Goal: Task Accomplishment & Management: Use online tool/utility

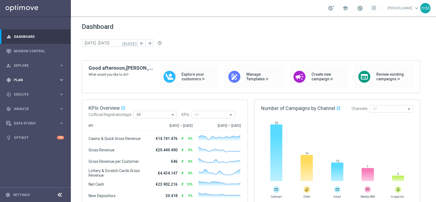
click at [27, 77] on div "gps_fixed Plan keyboard_arrow_right" at bounding box center [35, 80] width 70 height 14
click at [25, 104] on accordion "Templates keyboard_arrow_right Optimail OptiMobile In-App OptiMobile Push Optip…" at bounding box center [42, 108] width 56 height 8
click at [24, 108] on span "Templates" at bounding box center [33, 107] width 39 height 3
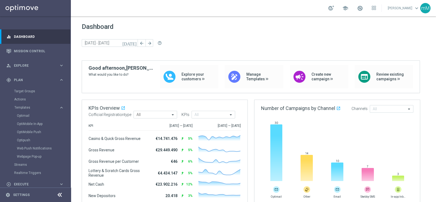
click at [23, 121] on div "OptiMobile In-App" at bounding box center [43, 124] width 53 height 8
click at [25, 116] on link "Optimail" at bounding box center [37, 116] width 40 height 4
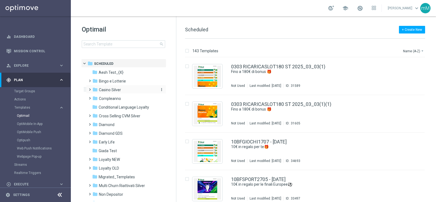
click at [111, 92] on span "Casino Silver" at bounding box center [110, 90] width 22 height 5
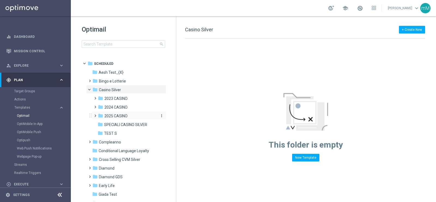
click at [121, 115] on span "2025 CASINO" at bounding box center [115, 116] width 23 height 5
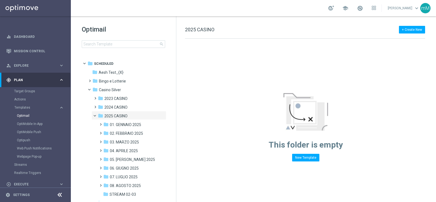
click at [121, 115] on span "2025 CASINO" at bounding box center [115, 116] width 23 height 5
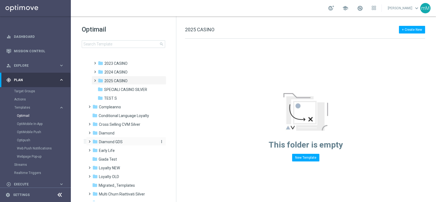
scroll to position [35, 0]
click at [128, 79] on div "folder 2025 CASINO" at bounding box center [127, 82] width 58 height 6
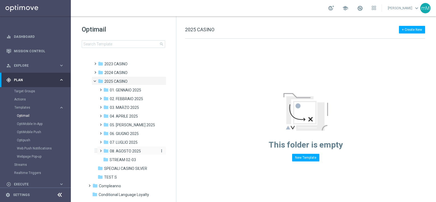
click at [129, 151] on span "08. AGOSTO 2025" at bounding box center [125, 151] width 31 height 5
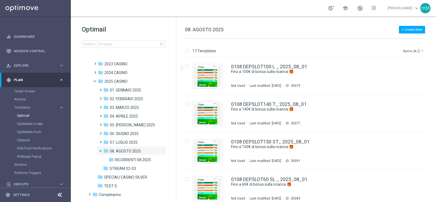
click at [417, 48] on button "Name (A-Z) arrow_drop_down" at bounding box center [414, 51] width 23 height 7
click at [408, 75] on span "Date Modified (Newest)" at bounding box center [404, 75] width 37 height 4
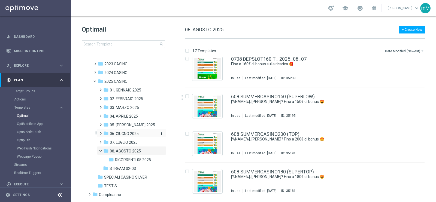
scroll to position [145, 0]
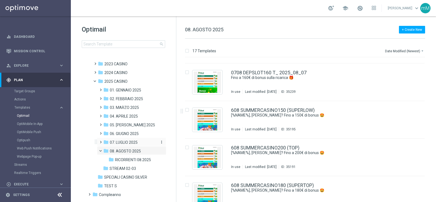
click at [134, 141] on span "07. LUGLIO 2025" at bounding box center [124, 142] width 28 height 5
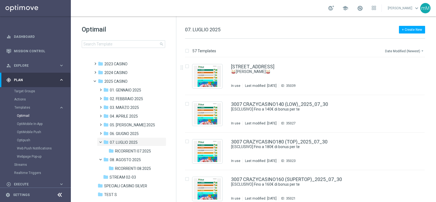
click at [401, 53] on button "Date Modified (Newest) arrow_drop_down" at bounding box center [405, 51] width 41 height 7
click at [397, 77] on div "Date Modified (Newest)" at bounding box center [404, 75] width 44 height 8
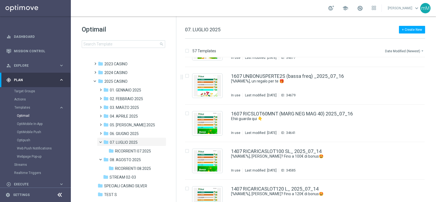
scroll to position [1120, 0]
click at [418, 111] on icon "more_vert" at bounding box center [419, 112] width 4 height 4
click at [387, 127] on span "Copy To" at bounding box center [386, 126] width 12 height 4
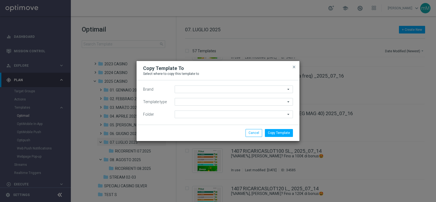
type input "Sisal Marketing"
type input "Scheduled"
type input "07. LUGLIO 2025"
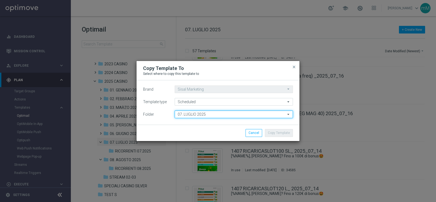
click at [229, 117] on input "07. LUGLIO 2025" at bounding box center [234, 115] width 118 height 8
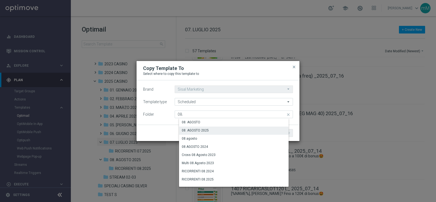
click at [210, 128] on div "08. AGOSTO 2025" at bounding box center [238, 131] width 118 height 8
type input "08. AGOSTO 2025"
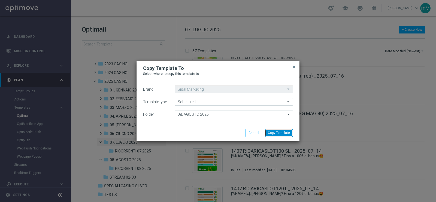
click at [283, 133] on button "Copy Template" at bounding box center [279, 133] width 28 height 8
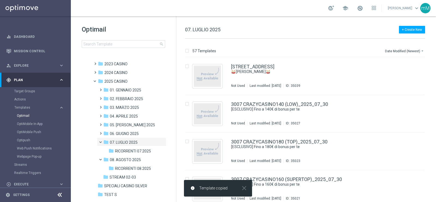
scroll to position [0, 0]
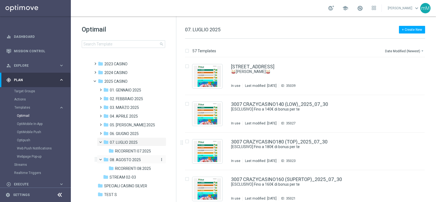
click at [125, 160] on span "08. AGOSTO 2025" at bounding box center [125, 160] width 31 height 5
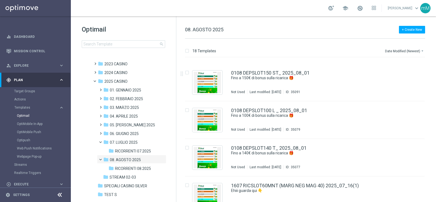
scroll to position [533, 0]
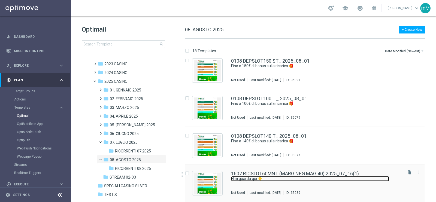
click at [272, 181] on link "Ehiii guarda qui 👇" at bounding box center [310, 178] width 158 height 5
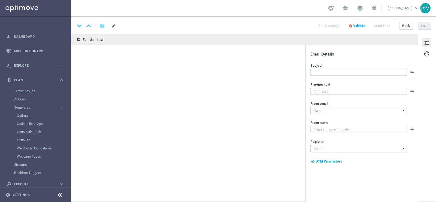
type textarea "​​Fino a 60€ di bonus"
type textarea "Sisal"
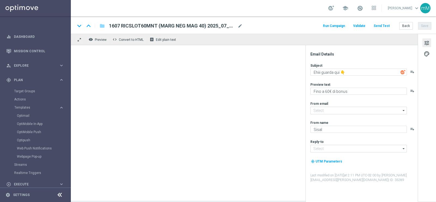
type input "[EMAIL_ADDRESS][DOMAIN_NAME]"
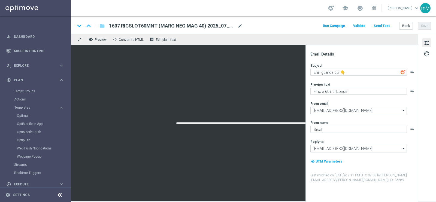
click at [240, 24] on span "mode_edit" at bounding box center [240, 25] width 5 height 5
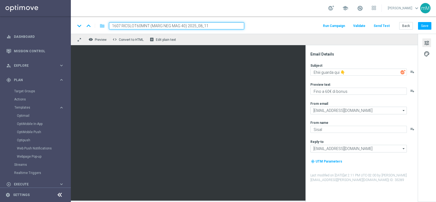
drag, startPoint x: 120, startPoint y: 25, endPoint x: 83, endPoint y: 35, distance: 37.9
click at [83, 35] on div "keyboard_arrow_down keyboard_arrow_up folder 1607 RICSLOT60MNT (MARG NEG MAG 40…" at bounding box center [253, 108] width 365 height 185
type input "1108 RICSLOT60MNT (MARG NEG MAG 40) 2025_08_11"
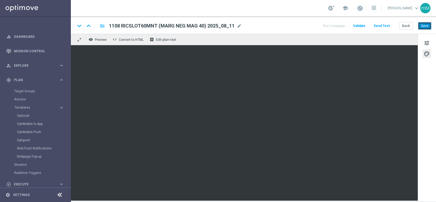
click at [427, 22] on button "Save" at bounding box center [424, 26] width 13 height 8
click at [429, 28] on button "Save" at bounding box center [424, 26] width 13 height 8
click at [410, 25] on button "Back" at bounding box center [407, 26] width 14 height 8
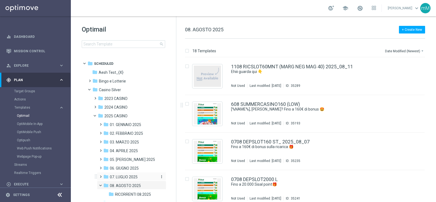
click at [117, 174] on div "folder 07. LUGLIO 2025" at bounding box center [129, 177] width 53 height 6
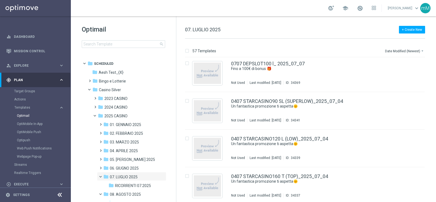
scroll to position [2000, 0]
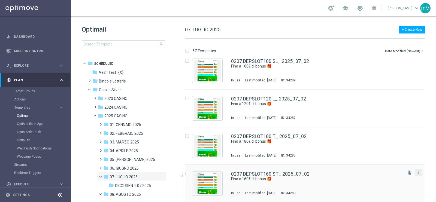
click at [419, 171] on icon "more_vert" at bounding box center [419, 172] width 4 height 4
click at [405, 186] on div "Copy To" at bounding box center [396, 186] width 33 height 4
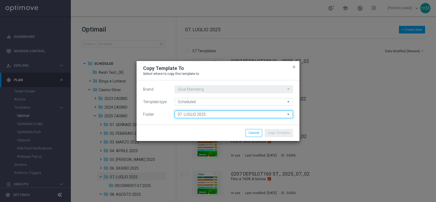
click at [237, 115] on input "07. LUGLIO 2025" at bounding box center [234, 115] width 118 height 8
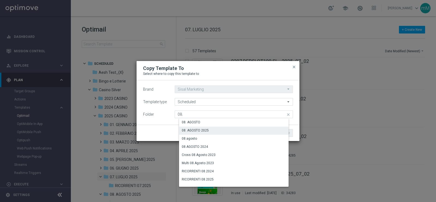
click at [220, 129] on div "08. AGOSTO 2025" at bounding box center [238, 131] width 118 height 8
type input "08. AGOSTO 2025"
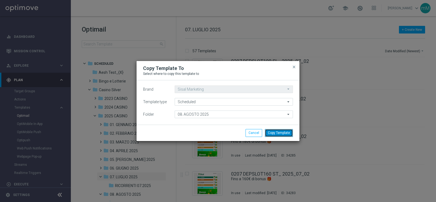
click at [270, 131] on button "Copy Template" at bounding box center [279, 133] width 28 height 8
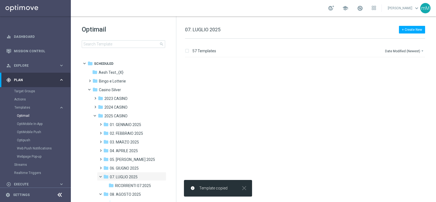
scroll to position [0, 0]
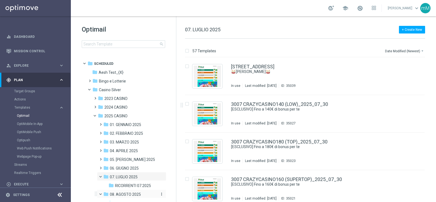
click at [130, 192] on div "folder 08. AGOSTO 2025" at bounding box center [129, 195] width 53 height 6
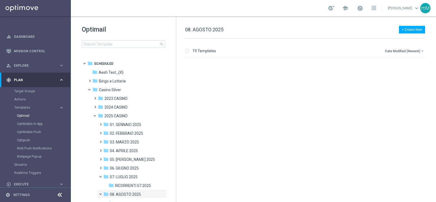
scroll to position [570, 0]
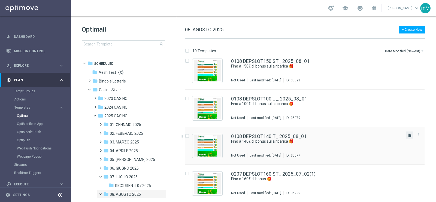
click at [408, 134] on icon "file_copy" at bounding box center [410, 135] width 4 height 4
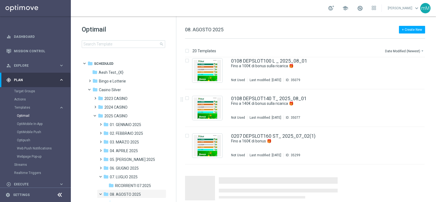
scroll to position [608, 0]
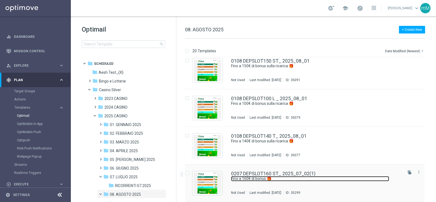
click at [272, 178] on link "Fino a 160€ di bonus 🎁​" at bounding box center [310, 178] width 158 height 5
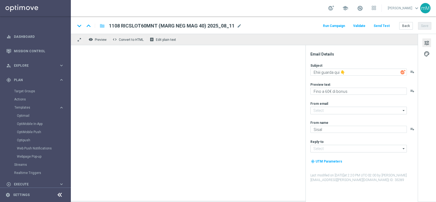
type input "[EMAIL_ADDRESS][DOMAIN_NAME]"
type input "0207 DEPSLOT160 ST_ 2025_07_02(1)"
type textarea "Fino a 160€ di bonus 🎁​"
type textarea "Scopri la promozione che ti abbiamo riservato"
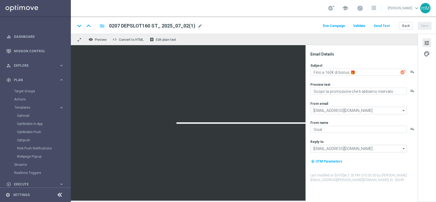
click at [200, 25] on span "mode_edit" at bounding box center [200, 25] width 5 height 5
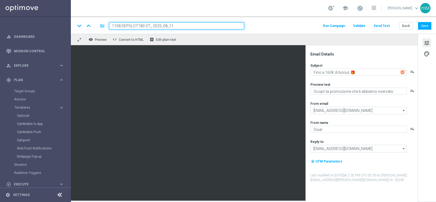
type input "1108 DEPSLOT180 ST_ 2025_08_11"
click at [329, 73] on textarea "Fino a 160€ di bonus 🎁​" at bounding box center [359, 72] width 97 height 7
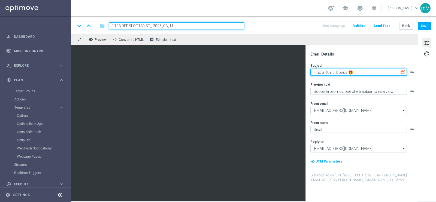
type textarea "Fino a 180€ di bonus 🎁​"
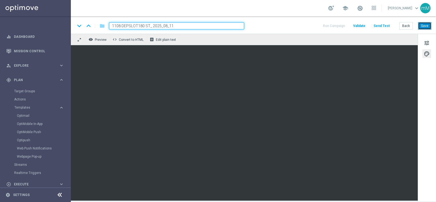
click at [424, 24] on button "Save" at bounding box center [424, 26] width 13 height 8
click at [421, 26] on button "Save" at bounding box center [424, 26] width 13 height 8
click at [426, 25] on button "Save" at bounding box center [424, 26] width 13 height 8
click at [405, 25] on button "Back" at bounding box center [407, 26] width 14 height 8
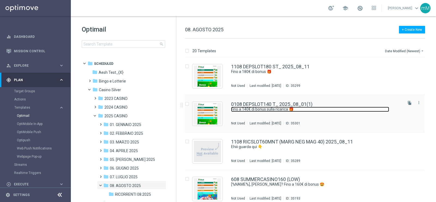
click at [273, 111] on link "Fino a 140€ di bonus sulla ricarica 🎁" at bounding box center [310, 109] width 158 height 5
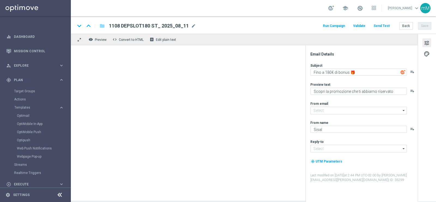
type input "[EMAIL_ADDRESS][DOMAIN_NAME]"
type textarea "Fino a 140€ di bonus sulla ricarica 🎁"
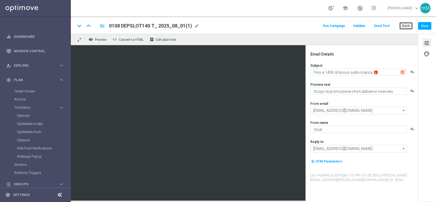
click at [403, 24] on button "Back" at bounding box center [407, 26] width 14 height 8
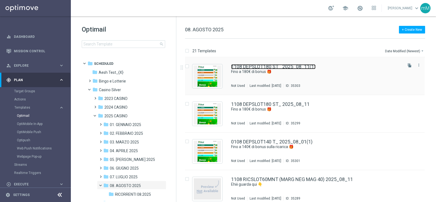
click at [310, 68] on link "1108 DEPSLOT180 ST_ 2025_08_11(1)" at bounding box center [273, 66] width 85 height 5
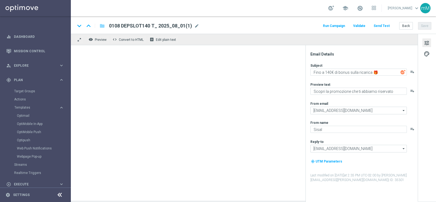
type input "1108 DEPSLOT180 ST_ 2025_08_11(1)"
type textarea "Fino a 180€ di bonus 🎁​"
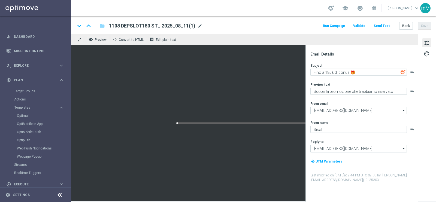
click at [198, 26] on span "mode_edit" at bounding box center [200, 25] width 5 height 5
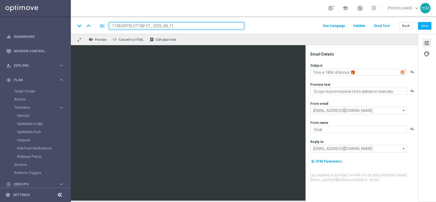
type input "1108 DEPSLOT180 ST_ 2025_08_11"
click at [402, 34] on div "remove_red_eye Preview code Convert to HTML receipt Edit plain text" at bounding box center [244, 39] width 347 height 11
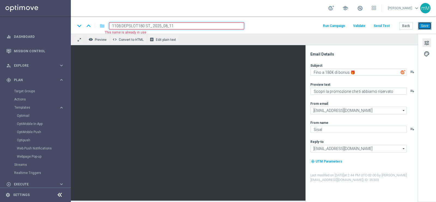
click at [424, 26] on button "Save" at bounding box center [424, 26] width 13 height 8
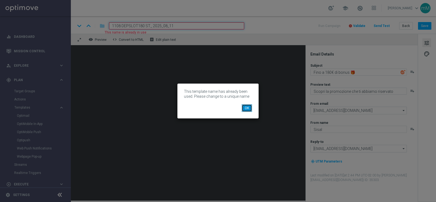
click at [242, 108] on button "OK" at bounding box center [247, 108] width 10 height 8
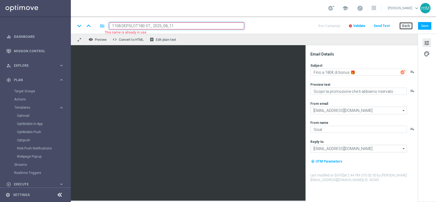
click at [402, 24] on button "Back" at bounding box center [407, 26] width 14 height 8
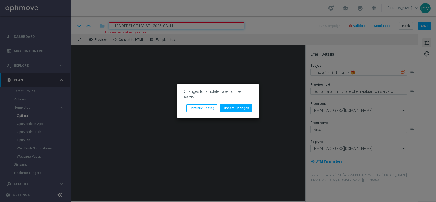
click at [210, 112] on div "Changes to template have not been saved. Discard Changes Continue Editing" at bounding box center [218, 101] width 81 height 35
click at [231, 109] on button "Discard Changes" at bounding box center [236, 108] width 32 height 8
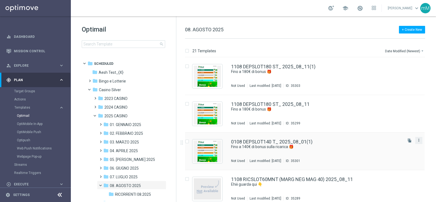
click at [417, 140] on icon "more_vert" at bounding box center [419, 140] width 4 height 4
click at [394, 160] on div "Delete" at bounding box center [396, 162] width 33 height 4
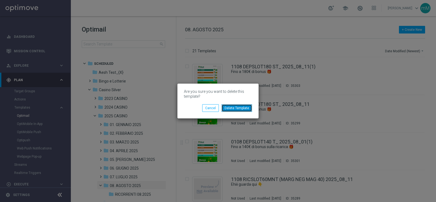
click at [241, 110] on button "Delete Template" at bounding box center [237, 108] width 31 height 8
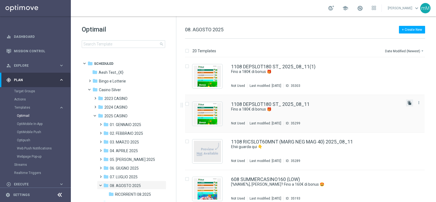
click at [408, 104] on icon "file_copy" at bounding box center [410, 103] width 4 height 4
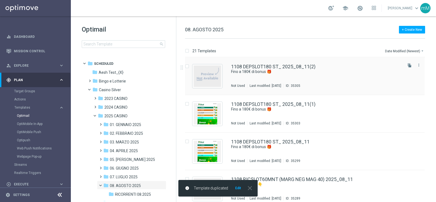
click at [296, 76] on div "1108 DEPSLOT180 ST_ 2025_08_11(2) Fino a 180€ di bonus 🎁​ Not Used Last modifie…" at bounding box center [316, 76] width 171 height 24
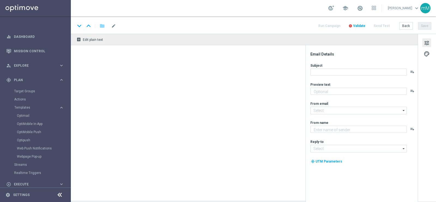
type textarea "Scopri la promozione che ti abbiamo riservato"
type input "[EMAIL_ADDRESS][DOMAIN_NAME]"
type textarea "Sisal"
type input "[EMAIL_ADDRESS][DOMAIN_NAME]"
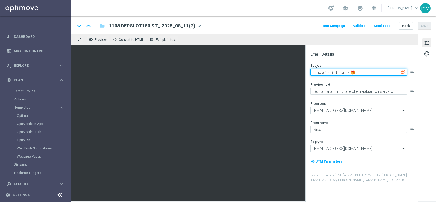
click at [331, 75] on textarea "Fino a 180€ di bonus 🎁​" at bounding box center [359, 72] width 97 height 7
type textarea "Fino a 140€ di bonus 🎁​"
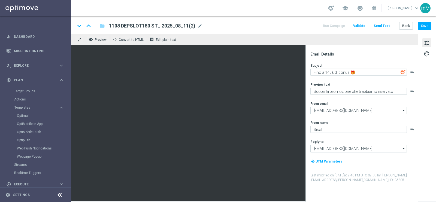
click at [198, 23] on div "1108 DEPSLOT180 ST_ 2025_08_11(2) mode_edit" at bounding box center [156, 25] width 94 height 7
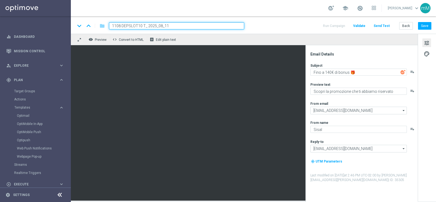
type input "1108 DEPSLOT140 T_ 2025_08_11"
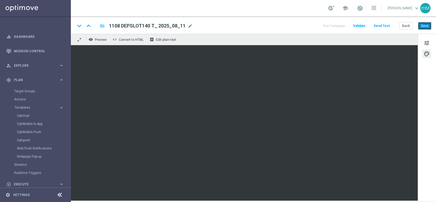
click at [426, 26] on button "Save" at bounding box center [424, 26] width 13 height 8
click at [427, 27] on button "Save" at bounding box center [424, 26] width 13 height 8
click at [408, 27] on button "Back" at bounding box center [407, 26] width 14 height 8
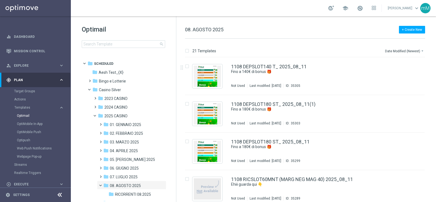
drag, startPoint x: 303, startPoint y: 24, endPoint x: 173, endPoint y: 40, distance: 130.8
click at [173, 40] on div "Optimail search" at bounding box center [129, 36] width 94 height 23
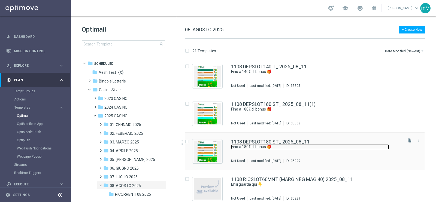
click at [270, 146] on link "Fino a 180€ di bonus 🎁​" at bounding box center [310, 147] width 158 height 5
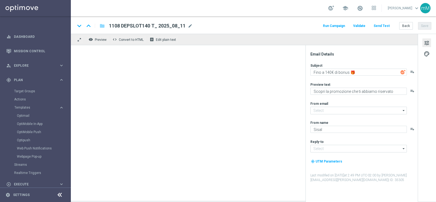
type input "[EMAIL_ADDRESS][DOMAIN_NAME]"
type textarea "Fino a 180€ di bonus 🎁​"
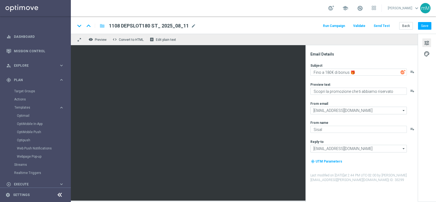
click at [346, 26] on button "Run Campaign" at bounding box center [334, 25] width 24 height 7
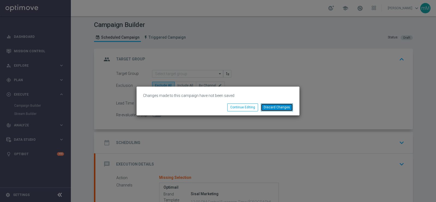
click at [266, 106] on button "Discard Changes" at bounding box center [277, 108] width 32 height 8
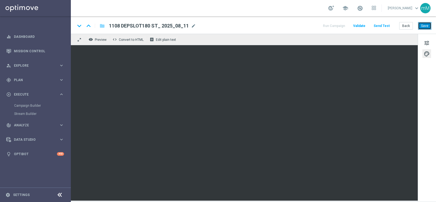
click at [426, 26] on button "Save" at bounding box center [424, 26] width 13 height 8
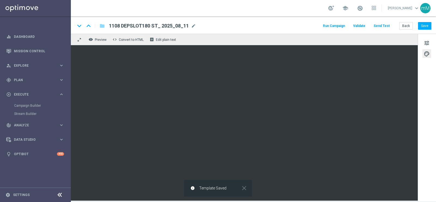
click at [331, 25] on button "Run Campaign" at bounding box center [334, 25] width 24 height 7
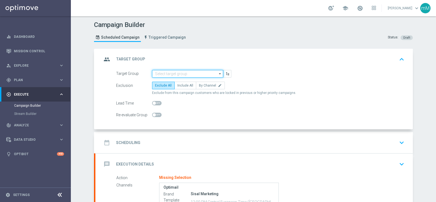
click at [176, 73] on input at bounding box center [187, 74] width 71 height 8
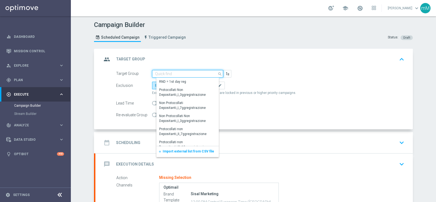
paste input "NO SALDO Active Casinò Silver Moda >60"
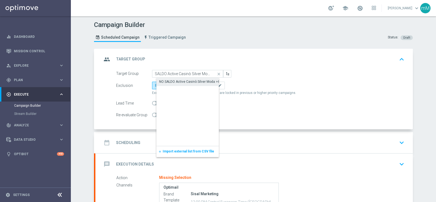
click at [178, 82] on div "NO SALDO Active Casinò Silver Moda >60" at bounding box center [190, 81] width 62 height 5
type input "NO SALDO Active Casinò Silver Moda >60"
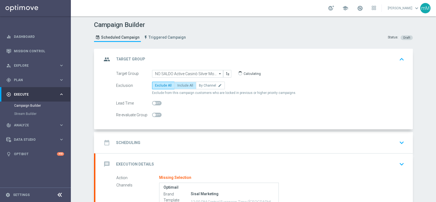
click at [180, 84] on span "Include All" at bounding box center [186, 86] width 16 height 4
click at [180, 85] on input "Include All" at bounding box center [180, 87] width 4 height 4
radio input "true"
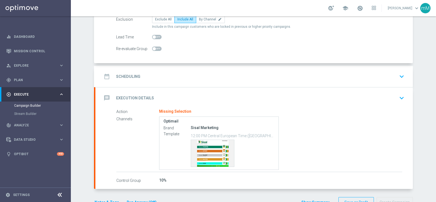
scroll to position [68, 0]
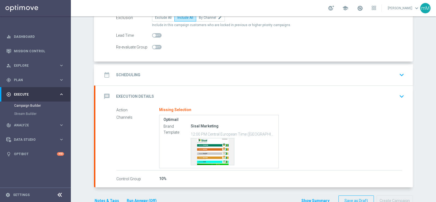
click at [180, 70] on div "date_range Scheduling keyboard_arrow_down" at bounding box center [254, 75] width 305 height 10
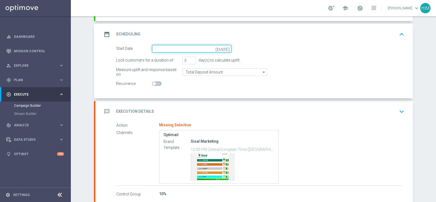
click at [181, 50] on input at bounding box center [191, 49] width 79 height 8
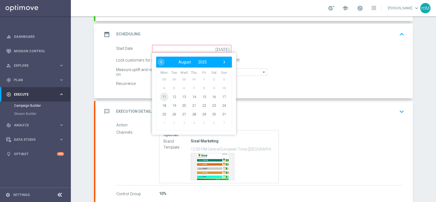
click at [163, 98] on span "11" at bounding box center [164, 96] width 9 height 9
type input "[DATE]"
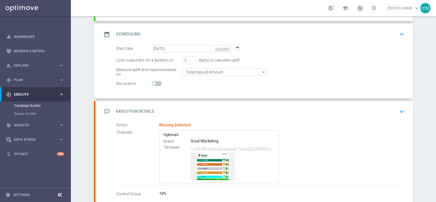
click at [170, 104] on div "message Execution Details keyboard_arrow_down" at bounding box center [254, 111] width 318 height 21
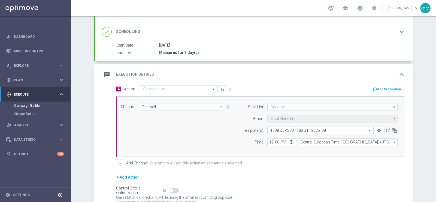
click at [168, 93] on div "A Action Select action delete_forever Add Promotion Channel Optimail Optimail a…" at bounding box center [260, 126] width 297 height 82
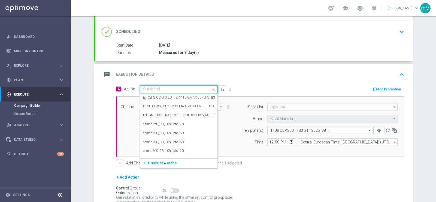
click at [168, 87] on input "text" at bounding box center [173, 89] width 61 height 5
paste input "DEP 100€ per 10% fino a 180€"
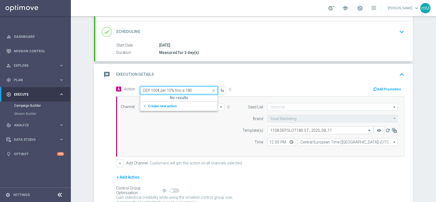
type input "DEP 100€ per 10% finoa 180"
drag, startPoint x: 179, startPoint y: 91, endPoint x: 158, endPoint y: 131, distance: 45.3
click at [158, 131] on div "Channel Optimail Optimail arrow_drop_down Drag here to set row groups Drag here…" at bounding box center [259, 126] width 285 height 47
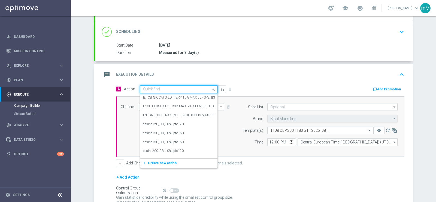
click at [187, 92] on div "Quick find" at bounding box center [179, 90] width 78 height 8
paste input "DEP 100€ per 10% fino a 180€"
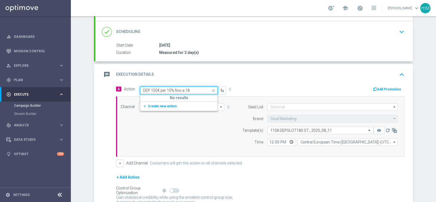
type input "DEP 100€ per 10% fino a 1"
click at [184, 96] on div "dep 100€ per 10% fino a 150€ edit" at bounding box center [179, 98] width 72 height 9
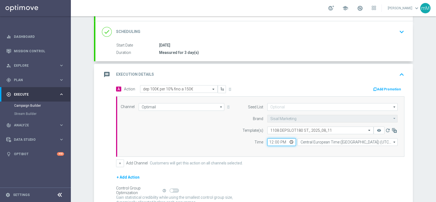
click at [268, 141] on input "12:00" at bounding box center [282, 143] width 29 height 8
type input "18:30"
click at [117, 162] on button "+" at bounding box center [120, 164] width 8 height 8
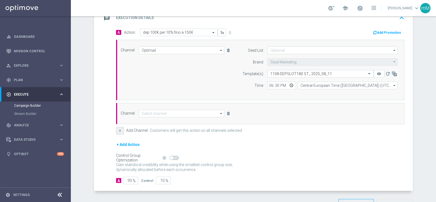
scroll to position [127, 0]
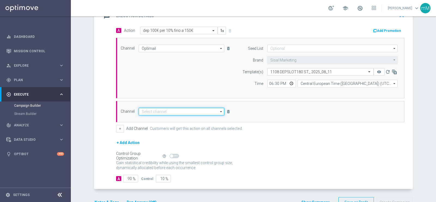
click at [164, 108] on input at bounding box center [182, 112] width 86 height 8
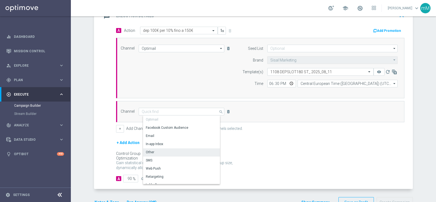
click at [158, 151] on div "Other" at bounding box center [183, 153] width 81 height 8
type input "Other"
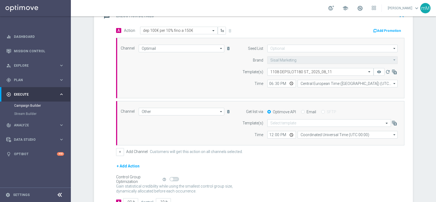
click at [307, 110] on label "Email" at bounding box center [312, 112] width 10 height 5
click at [304, 111] on input "Email" at bounding box center [303, 113] width 4 height 4
radio input "true"
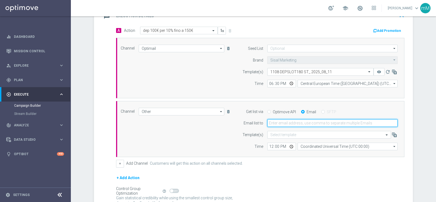
click at [290, 122] on input "email" at bounding box center [333, 123] width 130 height 8
type input "[EMAIL_ADDRESS][PERSON_NAME][DOMAIN_NAME]"
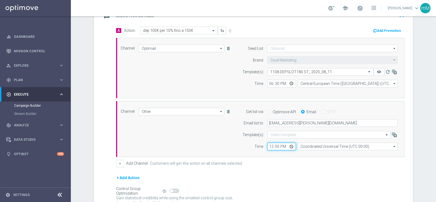
click at [270, 144] on input "12:00" at bounding box center [282, 147] width 29 height 8
type input "18:30"
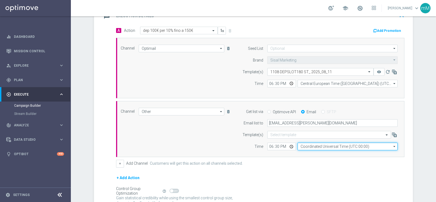
click at [304, 144] on input "Coordinated Universal Time (UTC 00:00)" at bounding box center [348, 147] width 100 height 8
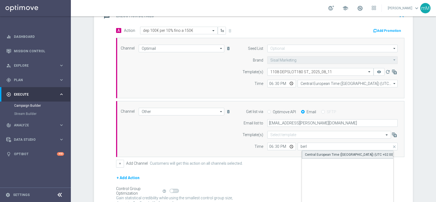
click at [309, 154] on div "Central European Time ([GEOGRAPHIC_DATA]) (UTC +02:00)" at bounding box center [349, 154] width 89 height 5
type input "Central European Time ([GEOGRAPHIC_DATA]) (UTC +02:00)"
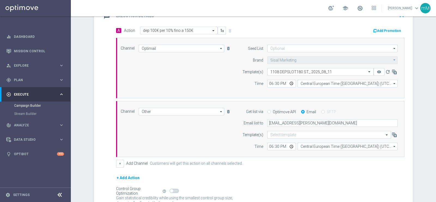
scroll to position [177, 0]
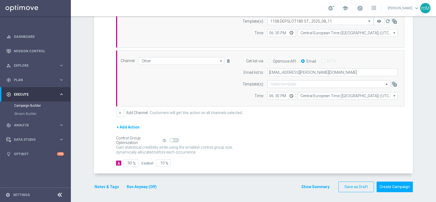
click at [138, 187] on button "Run Anyway (Off)" at bounding box center [141, 187] width 31 height 7
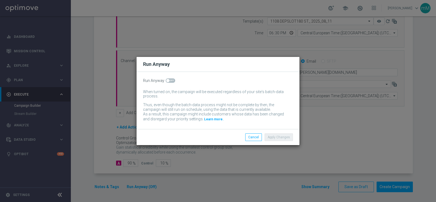
click at [169, 82] on span at bounding box center [171, 81] width 10 height 4
click at [169, 82] on input "checkbox" at bounding box center [171, 81] width 10 height 4
checkbox input "true"
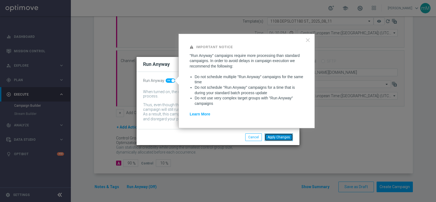
click at [283, 137] on button "Apply Changes" at bounding box center [279, 138] width 28 height 8
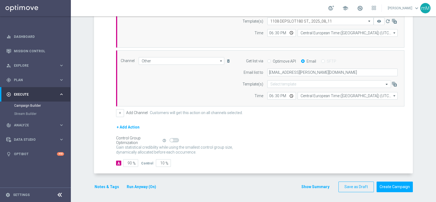
click at [99, 185] on button "Notes & Tags" at bounding box center [107, 187] width 26 height 7
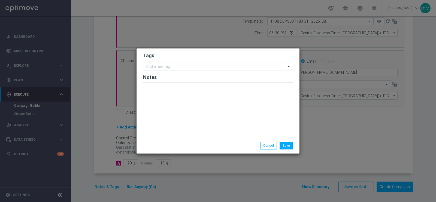
click at [173, 67] on input "text" at bounding box center [216, 67] width 140 height 5
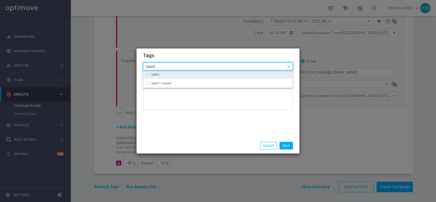
click at [166, 78] on div "talent" at bounding box center [218, 74] width 144 height 9
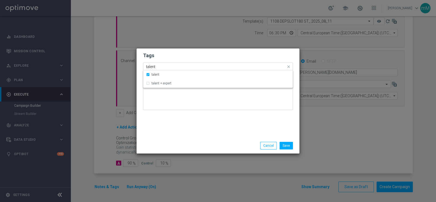
click at [166, 68] on input "talent" at bounding box center [216, 67] width 140 height 5
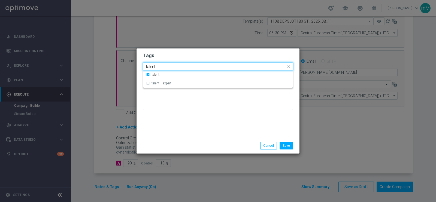
click at [166, 68] on input "talent" at bounding box center [216, 67] width 140 height 5
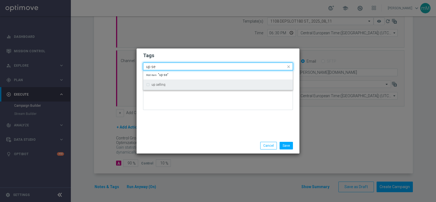
click at [163, 88] on div "up selling" at bounding box center [218, 84] width 144 height 9
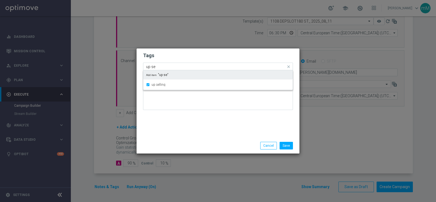
click at [171, 67] on input "up se" at bounding box center [216, 67] width 140 height 5
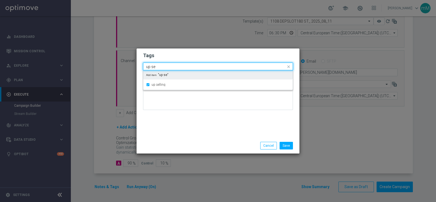
click at [171, 67] on input "up se" at bounding box center [216, 67] width 140 height 5
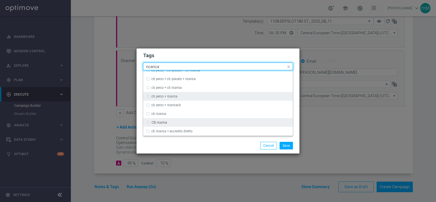
scroll to position [31, 0]
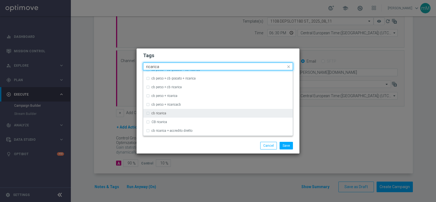
click at [157, 111] on div "cb ricarica" at bounding box center [218, 113] width 144 height 9
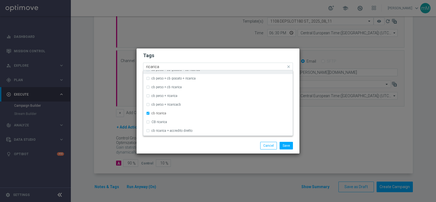
click at [163, 65] on input "ricarica" at bounding box center [216, 67] width 140 height 5
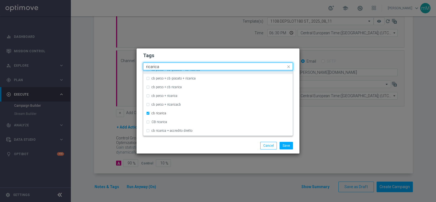
click at [163, 65] on input "ricarica" at bounding box center [216, 67] width 140 height 5
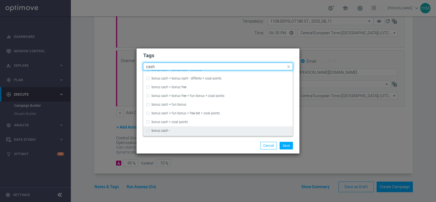
click at [163, 129] on label "bonus cash -" at bounding box center [161, 130] width 18 height 3
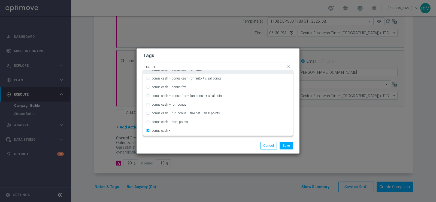
click at [173, 65] on input "cash" at bounding box center [216, 67] width 140 height 5
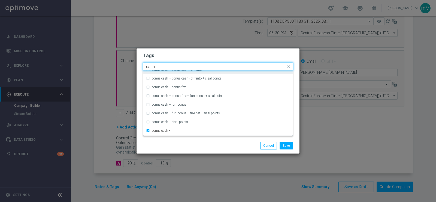
click at [173, 65] on input "cash" at bounding box center [216, 67] width 140 height 5
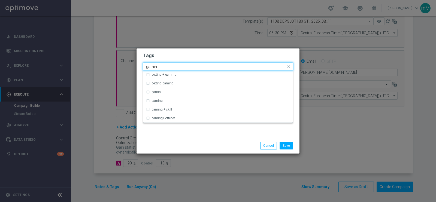
scroll to position [0, 0]
click at [166, 98] on div "gaming" at bounding box center [218, 101] width 144 height 9
type input "gamin"
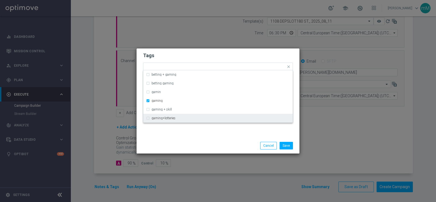
click at [177, 134] on div "Tags Quick find × talent × up selling × cb ricarica × bonus cash - × gaming bet…" at bounding box center [218, 93] width 163 height 89
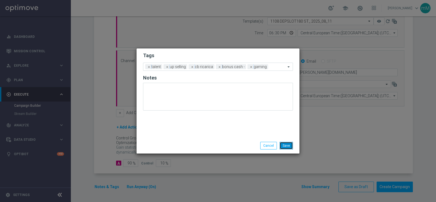
click at [283, 145] on button "Save" at bounding box center [286, 146] width 13 height 8
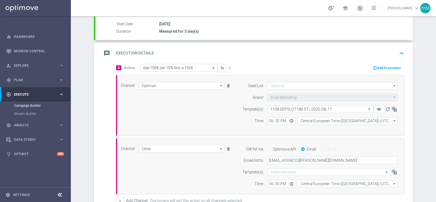
scroll to position [75, 0]
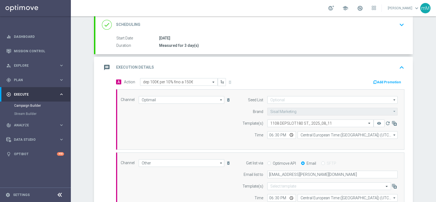
click at [385, 80] on button "Add Promotion" at bounding box center [388, 82] width 30 height 6
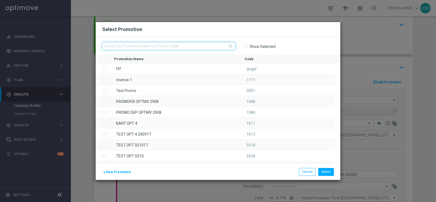
click at [176, 44] on input "text" at bounding box center [168, 46] width 133 height 8
paste input "332502"
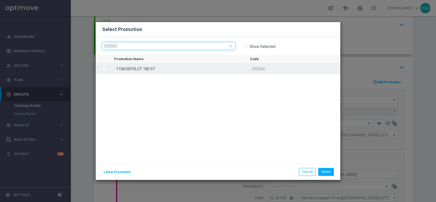
type input "332502"
click at [158, 68] on div "1108 DEPSLOT 180 ST" at bounding box center [177, 68] width 136 height 11
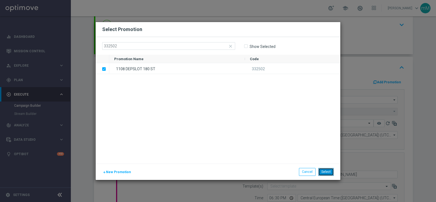
click at [328, 173] on button "Select" at bounding box center [327, 172] width 16 height 8
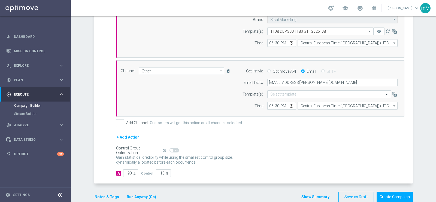
scroll to position [177, 0]
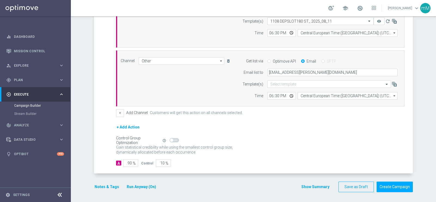
click at [310, 186] on button "Show Summary" at bounding box center [315, 187] width 29 height 6
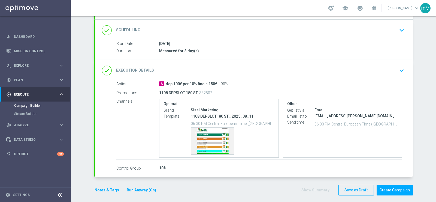
scroll to position [73, 0]
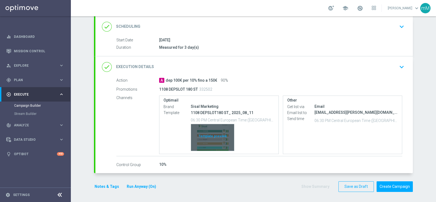
click at [214, 136] on div "Template preview" at bounding box center [212, 137] width 43 height 27
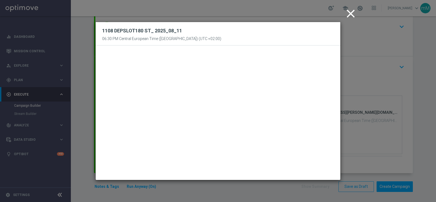
click at [347, 14] on icon "close" at bounding box center [351, 14] width 14 height 14
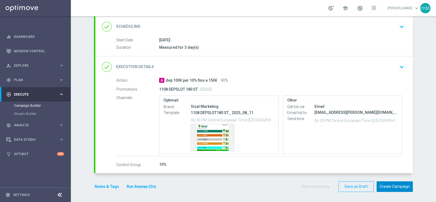
click at [390, 187] on button "Create Campaign" at bounding box center [395, 187] width 36 height 11
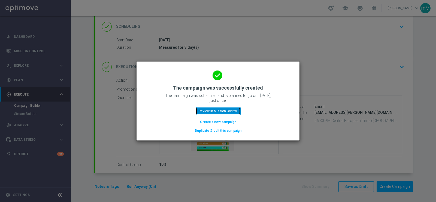
click at [217, 112] on button "Review in Mission Control" at bounding box center [218, 111] width 45 height 8
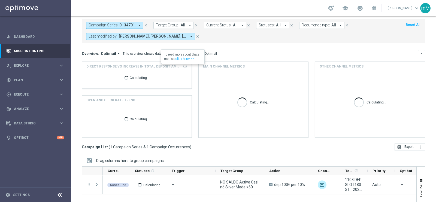
scroll to position [81, 0]
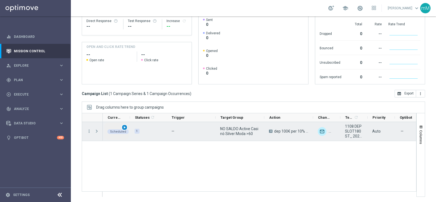
click at [125, 127] on span "play_arrow" at bounding box center [125, 128] width 4 height 4
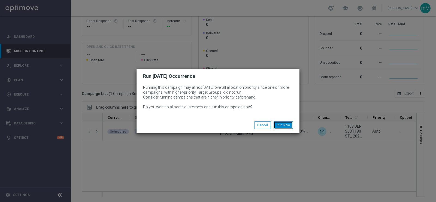
click at [285, 125] on button "Run Now" at bounding box center [283, 126] width 19 height 8
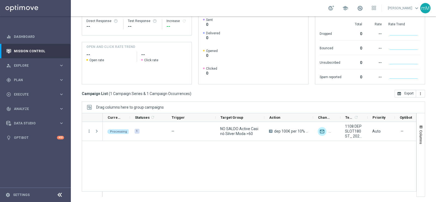
scroll to position [0, 0]
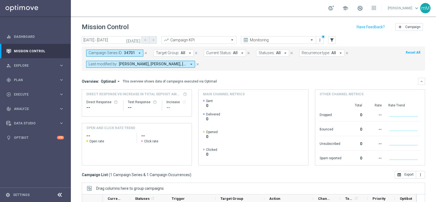
click at [146, 52] on icon "close" at bounding box center [146, 53] width 4 height 4
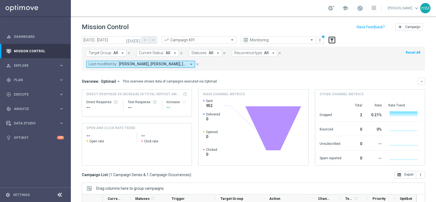
click at [333, 38] on icon "filter_alt" at bounding box center [332, 40] width 5 height 5
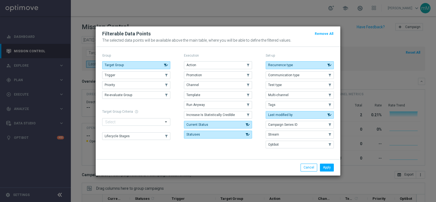
click at [394, 67] on modal-container "Filterable Data Points Remove All The selected data points will be available ab…" at bounding box center [218, 101] width 436 height 202
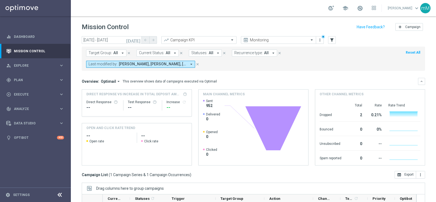
click at [181, 67] on button "Last modified by: [PERSON_NAME], [PERSON_NAME], [PERSON_NAME] arrow_drop_down" at bounding box center [140, 64] width 109 height 7
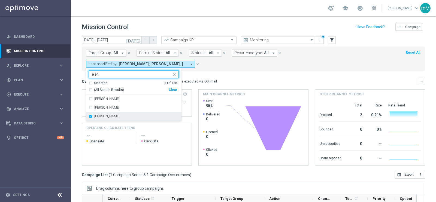
click at [127, 115] on div "[PERSON_NAME]" at bounding box center [136, 116] width 85 height 3
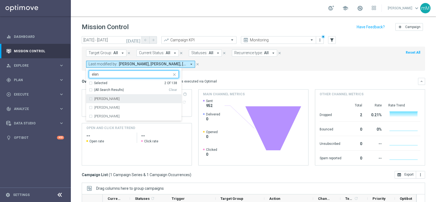
click at [116, 76] on input "elen" at bounding box center [132, 74] width 80 height 5
click at [109, 97] on div "[PERSON_NAME]" at bounding box center [134, 99] width 90 height 9
type input "macc"
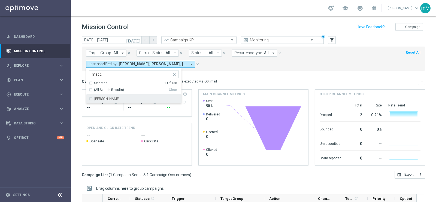
click at [122, 75] on input "macc" at bounding box center [132, 74] width 80 height 5
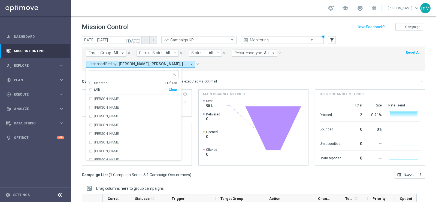
click at [204, 70] on div "Target Group: All arrow_drop_down close Current Status: All arrow_drop_down clo…" at bounding box center [254, 59] width 344 height 24
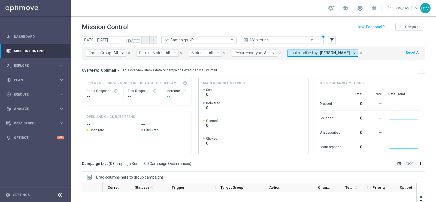
click at [333, 54] on span "[PERSON_NAME]" at bounding box center [335, 53] width 30 height 5
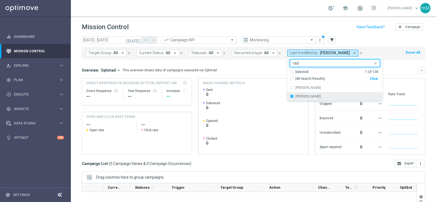
click at [294, 94] on div "[PERSON_NAME]" at bounding box center [335, 96] width 90 height 9
type input "rad"
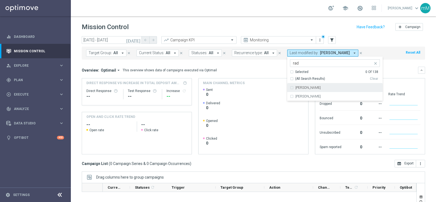
click at [260, 64] on mini-dashboard "Overview: Optimail arrow_drop_down This overview shows data of campaigns execut…" at bounding box center [254, 110] width 344 height 100
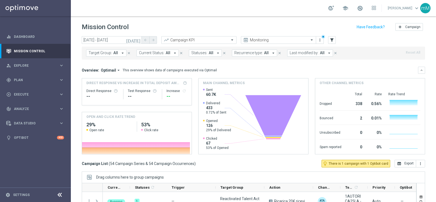
click at [315, 57] on div "Target Group: All arrow_drop_down close Current Status: All arrow_drop_down clo…" at bounding box center [254, 53] width 344 height 13
click at [312, 56] on button "Last modified by: All arrow_drop_down" at bounding box center [310, 53] width 46 height 7
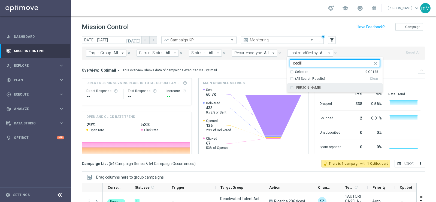
click at [302, 88] on label "[PERSON_NAME]" at bounding box center [308, 87] width 25 height 3
type input "cecili"
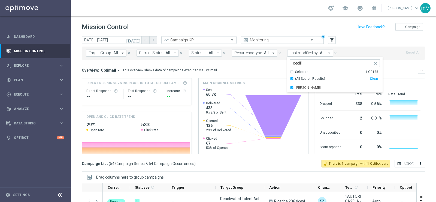
click at [263, 63] on mini-dashboard "Overview: Optimail arrow_drop_down This overview shows data of campaigns execut…" at bounding box center [254, 110] width 344 height 100
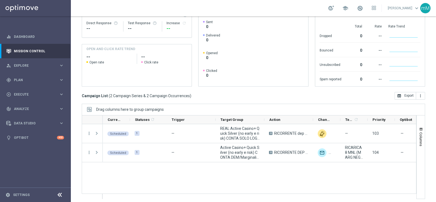
scroll to position [70, 0]
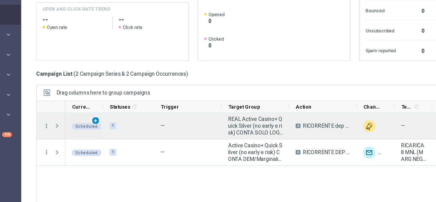
click at [125, 127] on span "play_arrow" at bounding box center [125, 128] width 4 height 4
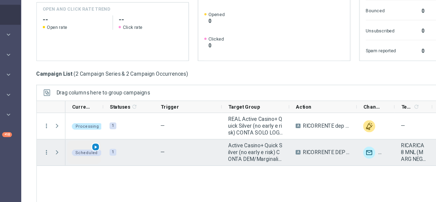
click at [123, 145] on span "play_arrow" at bounding box center [125, 147] width 4 height 4
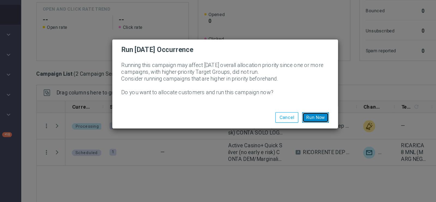
click at [284, 123] on button "Run Now" at bounding box center [283, 126] width 19 height 8
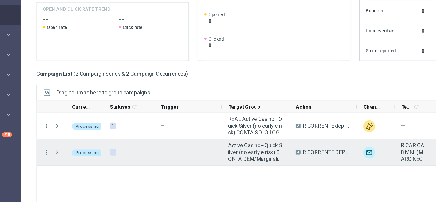
scroll to position [69, 0]
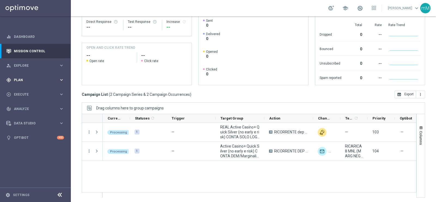
click at [27, 77] on div "gps_fixed Plan keyboard_arrow_right" at bounding box center [35, 80] width 70 height 14
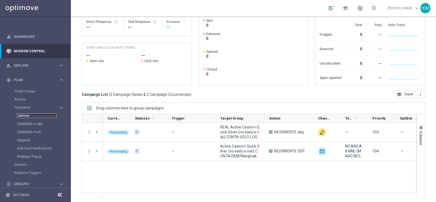
click at [30, 115] on link "Optimail" at bounding box center [37, 116] width 40 height 4
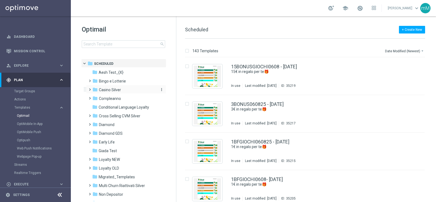
click at [116, 89] on span "Casino Silver" at bounding box center [110, 90] width 22 height 5
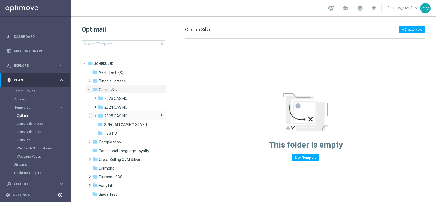
click at [127, 113] on div "folder 2025 CASINO" at bounding box center [127, 116] width 58 height 6
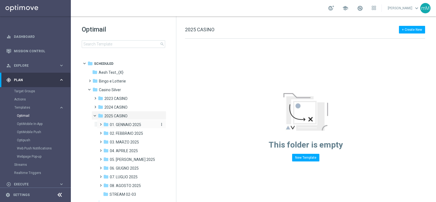
scroll to position [68, 0]
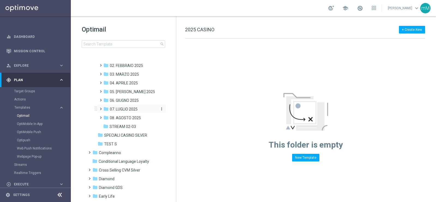
click at [128, 107] on span "07. LUGLIO 2025" at bounding box center [124, 109] width 28 height 5
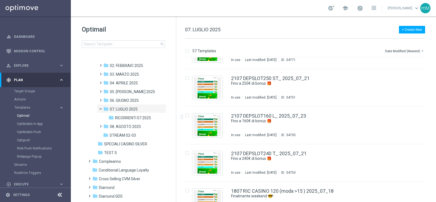
scroll to position [816, 0]
click at [125, 124] on div "folder 08. AGOSTO 2025" at bounding box center [129, 127] width 53 height 6
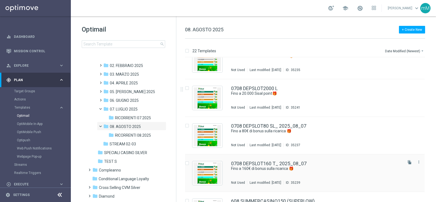
scroll to position [274, 0]
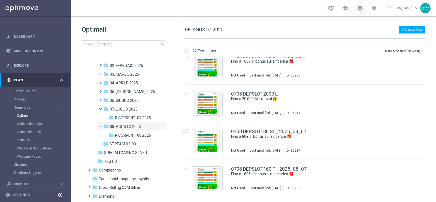
drag, startPoint x: 128, startPoint y: 106, endPoint x: 259, endPoint y: 113, distance: 131.1
click at [128, 107] on div "folder 07. LUGLIO 2025" at bounding box center [129, 109] width 53 height 6
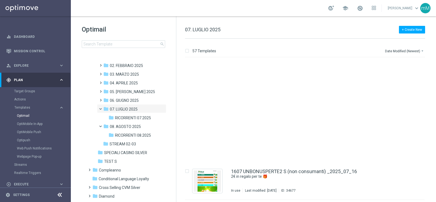
scroll to position [1123, 0]
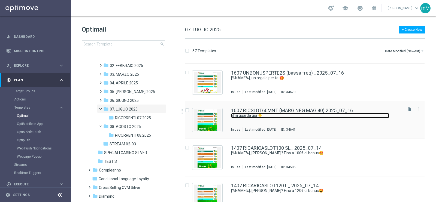
click at [267, 116] on link "Ehiii guarda qui 👇" at bounding box center [310, 115] width 158 height 5
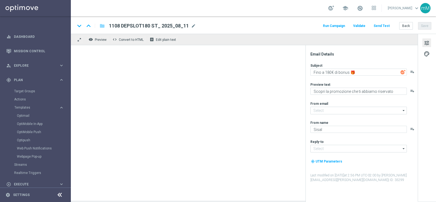
type input "[EMAIL_ADDRESS][DOMAIN_NAME]"
type textarea "Ehiii guarda qui 👇"
type textarea "​​Fino a 60€ di bonus"
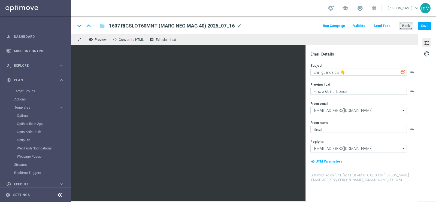
click at [412, 26] on button "Back" at bounding box center [407, 26] width 14 height 8
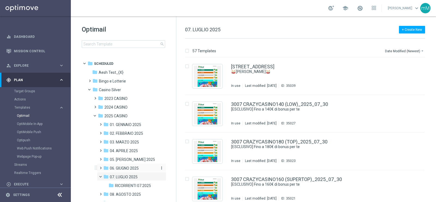
click at [120, 166] on span "06. GIUGNO 2025" at bounding box center [124, 168] width 29 height 5
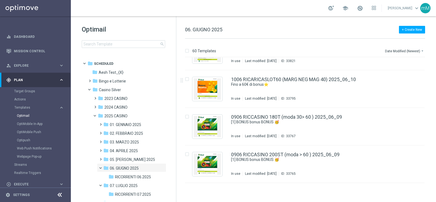
scroll to position [1500, 0]
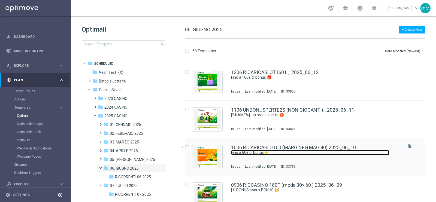
click at [277, 151] on link "Fino a 60€ di bonus⭐" at bounding box center [310, 152] width 158 height 5
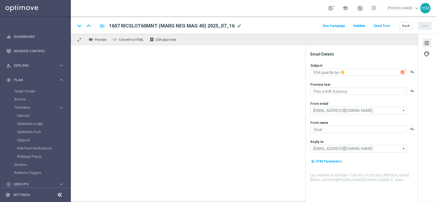
type textarea "Fino a 60€ di bonus⭐"
type textarea "Vuoi scoprire la nuova promozione per te?"
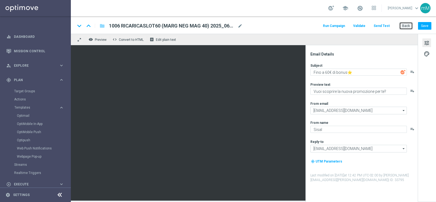
click at [405, 26] on button "Back" at bounding box center [407, 26] width 14 height 8
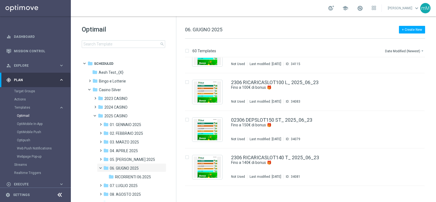
scroll to position [477, 0]
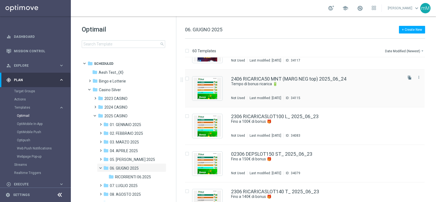
click at [277, 86] on div "2406 RICARICA50 MNT (MARG NEG top) 2025_06_24 Tempo di bonus ricarica 🔋 Not Use…" at bounding box center [316, 89] width 171 height 24
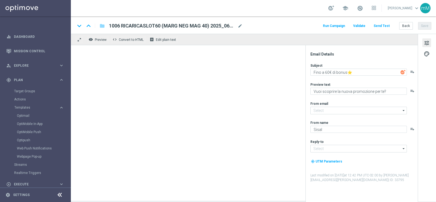
type input "[EMAIL_ADDRESS][DOMAIN_NAME]"
type textarea "Tempo di bonus ricarica 🔋"
type textarea "​Per [PERSON_NAME] a 20.000 Sisal point"
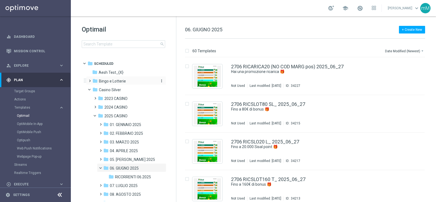
click at [119, 84] on div "folder Bingo e Lotterie" at bounding box center [123, 81] width 63 height 6
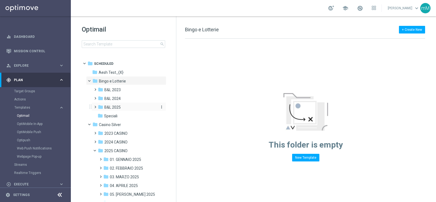
click at [114, 107] on span "B&L 2025" at bounding box center [112, 107] width 16 height 5
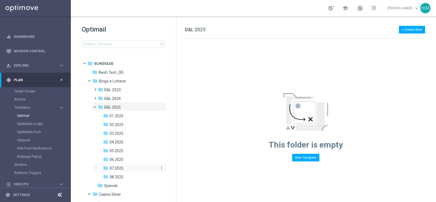
click at [123, 169] on span "07 2025" at bounding box center [117, 168] width 14 height 5
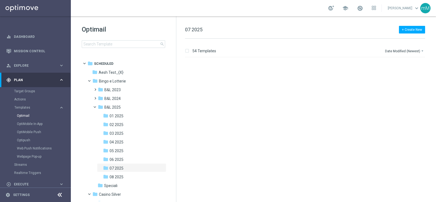
scroll to position [1055, 0]
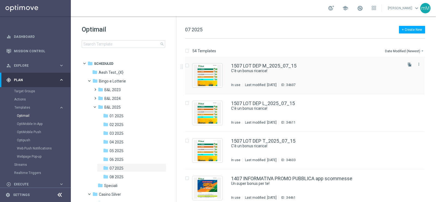
click at [271, 78] on div "1507 LOT DEP M_2025_07_15 C'è un bonus ricarica! In use Last modified: [DATE] I…" at bounding box center [316, 76] width 171 height 24
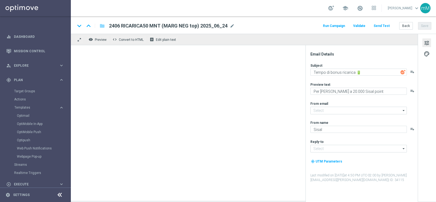
type input "[EMAIL_ADDRESS][DOMAIN_NAME]"
type textarea "C'è un bonus ricarica!"
type textarea "Per [PERSON_NAME] a 20.000 Sisal point"
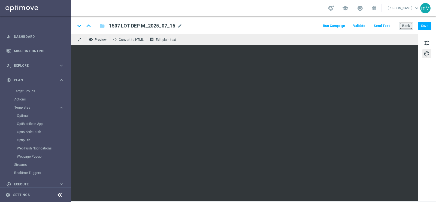
click at [405, 28] on button "Back" at bounding box center [407, 26] width 14 height 8
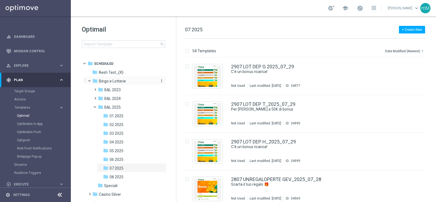
click at [114, 81] on span "Bingo e Lotterie" at bounding box center [112, 81] width 27 height 5
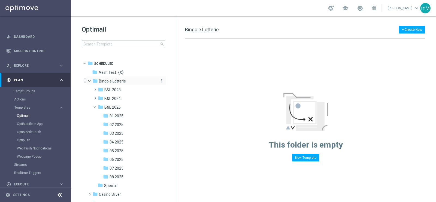
click at [114, 83] on span "Bingo e Lotterie" at bounding box center [112, 81] width 27 height 5
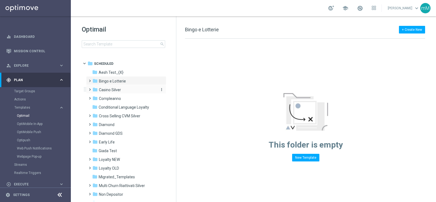
click at [119, 88] on span "Casino Silver" at bounding box center [110, 90] width 22 height 5
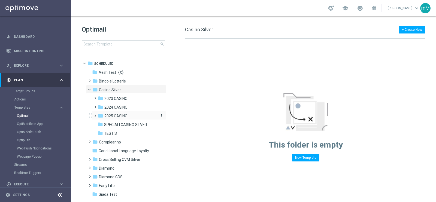
click at [119, 114] on span "2025 CASINO" at bounding box center [115, 116] width 23 height 5
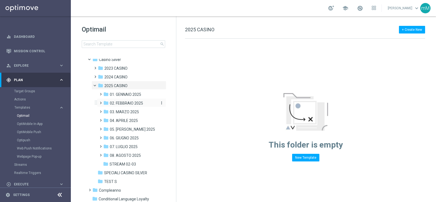
scroll to position [68, 0]
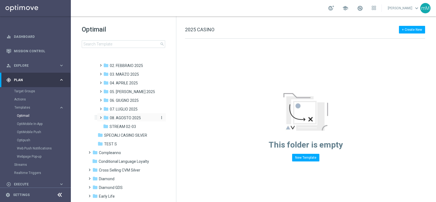
click at [127, 121] on div "folder 08. AGOSTO 2025" at bounding box center [129, 118] width 53 height 6
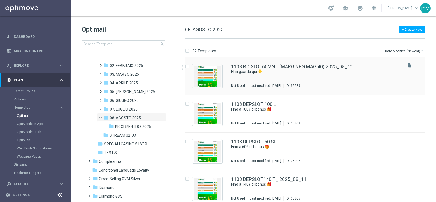
click at [299, 80] on div "1108 RICSLOT60MNT (MARG NEG MAG 40) 2025_08_11 Ehiii guarda qui 👇 Not Used Last…" at bounding box center [316, 76] width 171 height 24
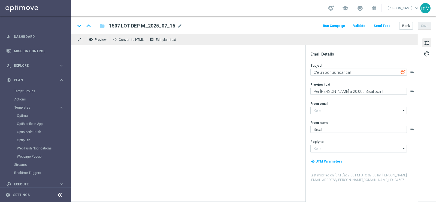
type input "[EMAIL_ADDRESS][DOMAIN_NAME]"
type textarea "Ehiii guarda qui 👇"
type textarea "​​Fino a 60€ di bonus"
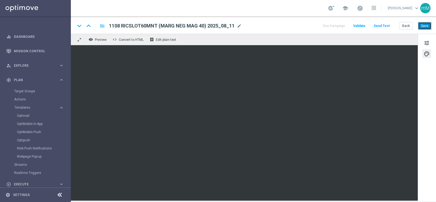
click at [424, 23] on button "Save" at bounding box center [424, 26] width 13 height 8
click at [408, 27] on button "Back" at bounding box center [407, 26] width 14 height 8
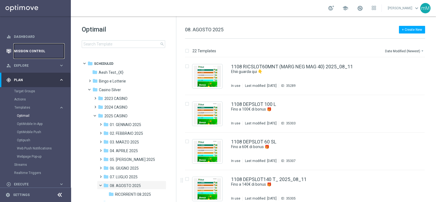
click at [29, 50] on link "Mission Control" at bounding box center [39, 51] width 50 height 14
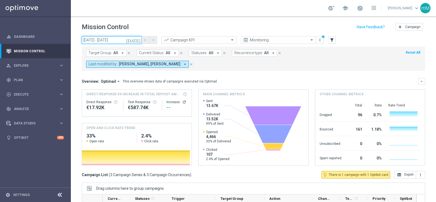
click at [113, 41] on input "[DATE] - [DATE]" at bounding box center [112, 40] width 60 height 8
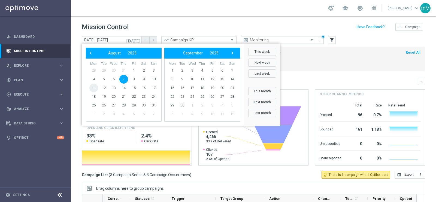
click at [94, 88] on span "11" at bounding box center [93, 88] width 9 height 9
type input "[DATE] - [DATE]"
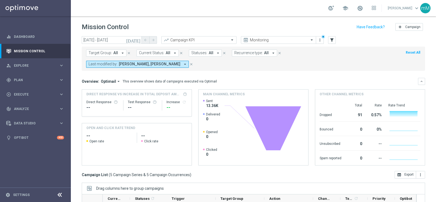
click at [150, 65] on span "[PERSON_NAME], [PERSON_NAME]" at bounding box center [150, 64] width 62 height 5
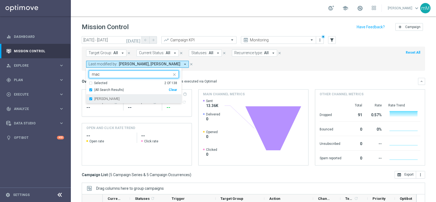
click at [141, 98] on div "[PERSON_NAME]" at bounding box center [136, 98] width 85 height 3
type input "mac"
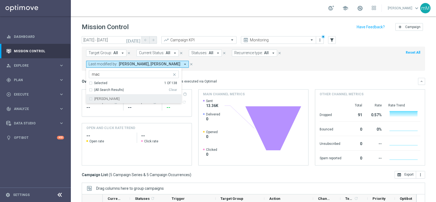
click at [211, 77] on mini-dashboard "Overview: Optimail arrow_drop_down This overview shows data of campaigns execut…" at bounding box center [254, 121] width 344 height 100
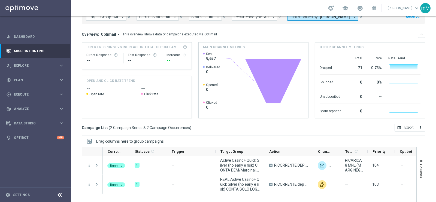
scroll to position [70, 0]
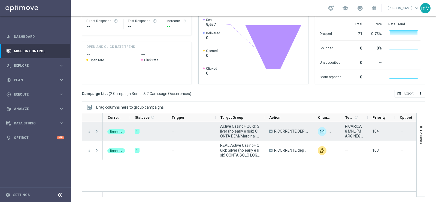
click at [97, 129] on span "Press SPACE to select this row." at bounding box center [96, 131] width 5 height 4
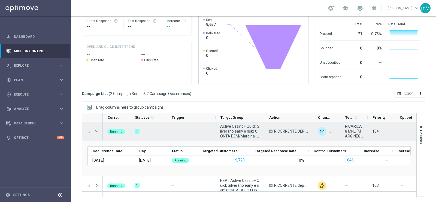
click at [97, 130] on span "Press SPACE to select this row." at bounding box center [96, 131] width 5 height 4
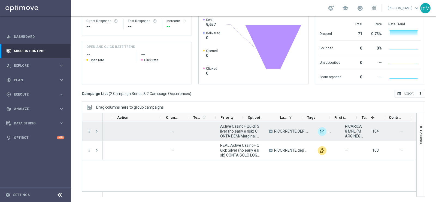
scroll to position [0, 152]
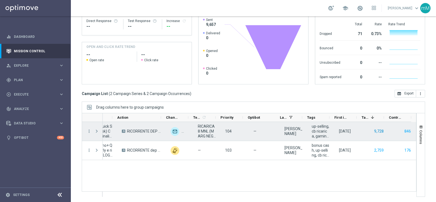
click at [376, 130] on button "9,728" at bounding box center [379, 131] width 11 height 7
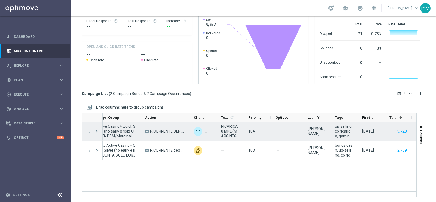
scroll to position [0, 124]
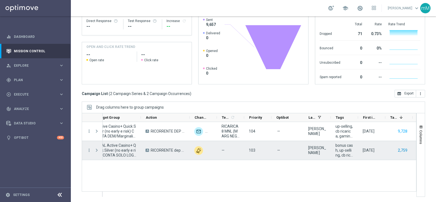
click at [400, 149] on button "2,759" at bounding box center [403, 150] width 11 height 7
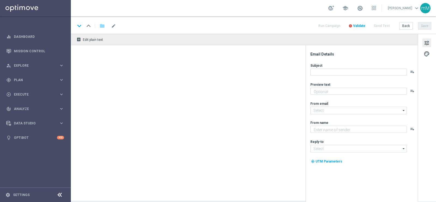
type textarea "Scopri la promozione che ti abbiamo riservato"
type input "[EMAIL_ADDRESS][DOMAIN_NAME]"
type textarea "Sisal"
type input "[EMAIL_ADDRESS][DOMAIN_NAME]"
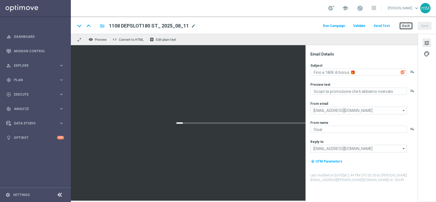
click at [406, 25] on button "Back" at bounding box center [407, 26] width 14 height 8
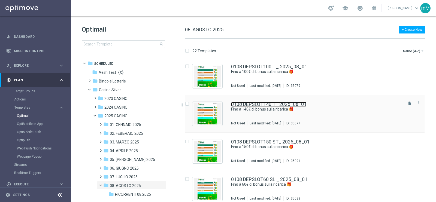
click at [268, 106] on link "0108 DEPSLOT140 T_ 2025_08_01" at bounding box center [269, 104] width 76 height 5
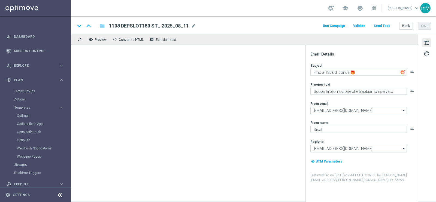
type textarea "Fino a 140€ di bonus sulla ricarica 🎁"
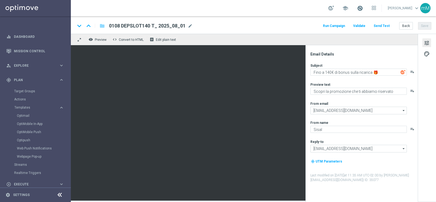
click at [357, 8] on span at bounding box center [360, 8] width 6 height 6
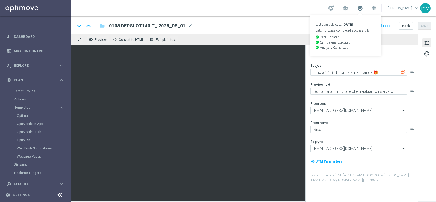
click at [357, 8] on span at bounding box center [360, 8] width 6 height 6
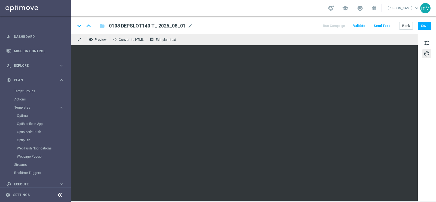
click at [428, 22] on div "keyboard_arrow_down keyboard_arrow_up folder 0108 DEPSLOT140 T_ 2025_08_01 0108…" at bounding box center [253, 24] width 365 height 17
click at [427, 22] on button "Save" at bounding box center [424, 26] width 13 height 8
click at [425, 25] on button "Save" at bounding box center [424, 26] width 13 height 8
click at [334, 23] on button "Run Campaign" at bounding box center [334, 25] width 24 height 7
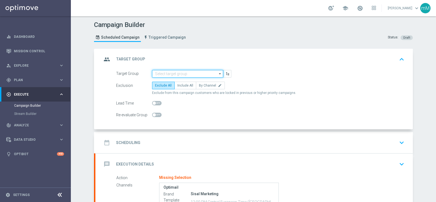
click at [178, 76] on input at bounding box center [187, 74] width 71 height 8
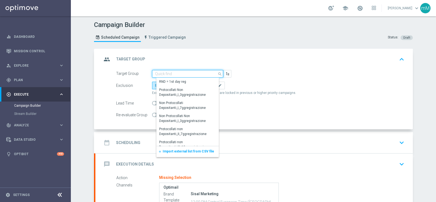
paste input "NO SALDO Active Casinò Silver Moda 30-59,99"
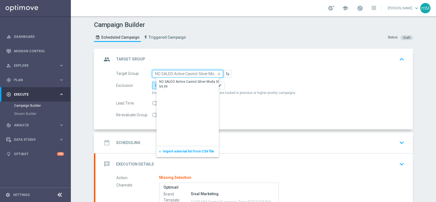
scroll to position [0, 15]
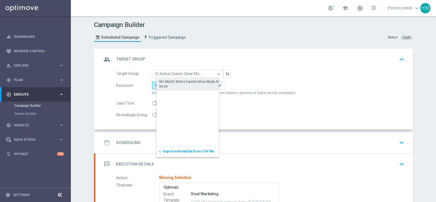
click at [177, 81] on div "NO SALDO Active Casinò Silver Moda 30-59,99" at bounding box center [192, 84] width 66 height 10
type input "NO SALDO Active Casinò Silver Moda 30-59,99"
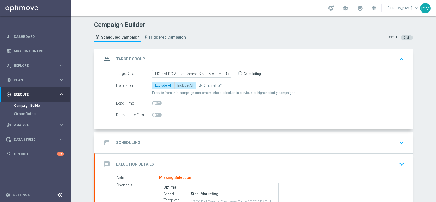
click at [178, 84] on span "Include All" at bounding box center [186, 86] width 16 height 4
click at [178, 85] on input "Include All" at bounding box center [180, 87] width 4 height 4
radio input "true"
click at [177, 139] on div "date_range Scheduling keyboard_arrow_down" at bounding box center [254, 143] width 305 height 10
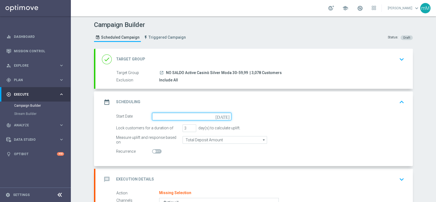
click at [174, 117] on input at bounding box center [191, 117] width 79 height 8
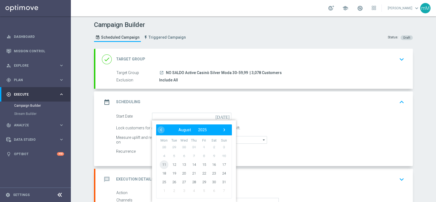
drag, startPoint x: 164, startPoint y: 160, endPoint x: 165, endPoint y: 151, distance: 9.4
click at [163, 162] on span "11" at bounding box center [164, 164] width 9 height 9
type input "[DATE]"
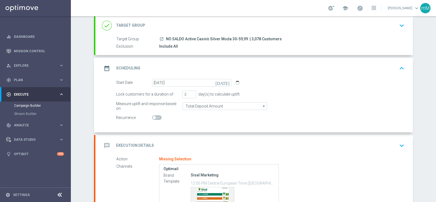
scroll to position [68, 0]
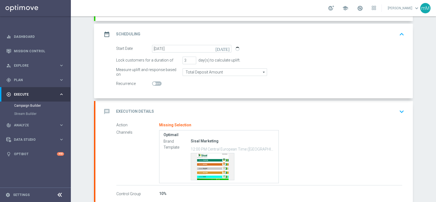
click at [170, 107] on div "message Execution Details keyboard_arrow_down" at bounding box center [254, 112] width 305 height 10
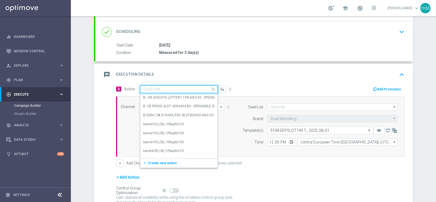
click at [160, 88] on input "text" at bounding box center [173, 89] width 61 height 5
paste input "dep 50 per 20% fino a 140€"
type input "dep 50 per 20% fino a 140€"
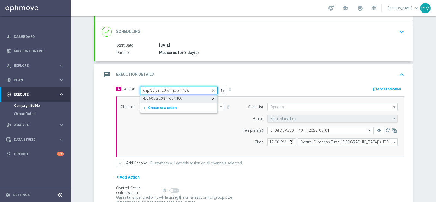
click at [164, 98] on label "dep 50 per 20% fino a 140€" at bounding box center [162, 99] width 39 height 5
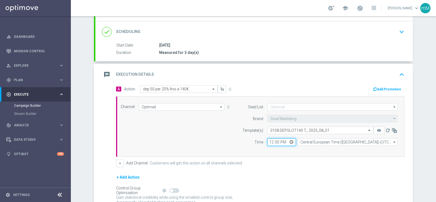
click at [270, 143] on input "12:00" at bounding box center [282, 143] width 29 height 8
type input "18:30"
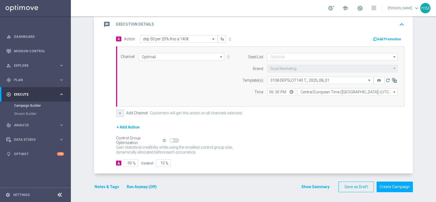
click at [117, 115] on button "+" at bounding box center [120, 114] width 8 height 8
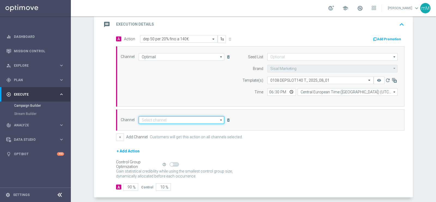
click at [172, 121] on input at bounding box center [182, 120] width 86 height 8
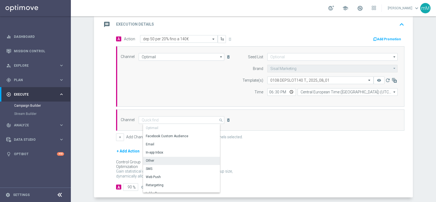
click at [165, 160] on div "Other" at bounding box center [183, 161] width 81 height 8
type input "Other"
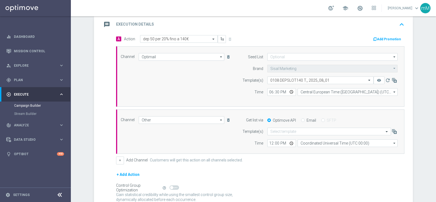
click at [302, 121] on div "Email" at bounding box center [308, 120] width 15 height 5
click at [301, 119] on input "Email" at bounding box center [303, 121] width 4 height 4
radio input "true"
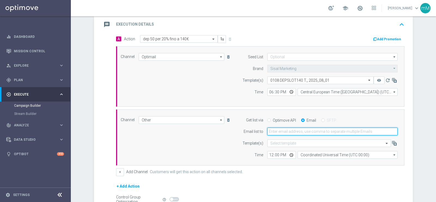
click at [295, 130] on input "email" at bounding box center [333, 132] width 130 height 8
type input "[EMAIL_ADDRESS][PERSON_NAME][DOMAIN_NAME]"
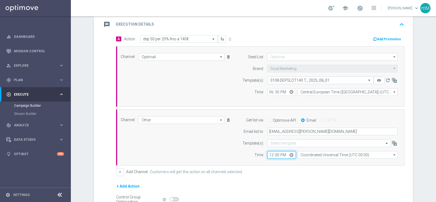
click at [268, 152] on input "12:00" at bounding box center [282, 155] width 29 height 8
type input "18:30"
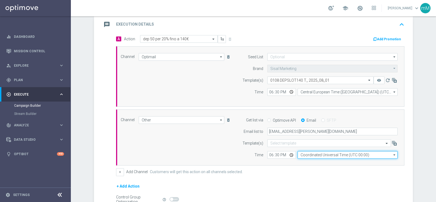
click at [304, 155] on input "Coordinated Universal Time (UTC 00:00)" at bounding box center [348, 155] width 100 height 8
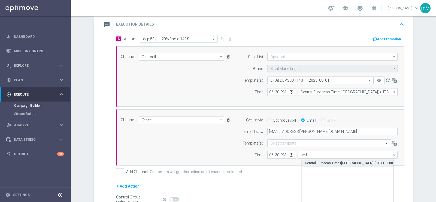
click at [312, 165] on div "Central European Time ([GEOGRAPHIC_DATA]) (UTC +02:00)" at bounding box center [352, 163] width 100 height 8
type input "Central European Time ([GEOGRAPHIC_DATA]) (UTC +02:00)"
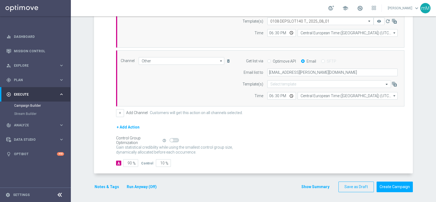
click at [139, 184] on button "Run Anyway (Off)" at bounding box center [141, 187] width 31 height 7
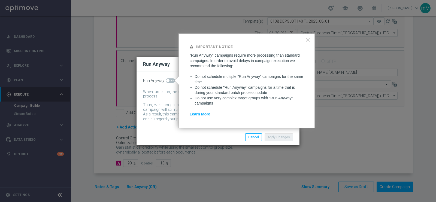
click at [171, 79] on span at bounding box center [171, 81] width 10 height 4
click at [171, 79] on input "checkbox" at bounding box center [171, 81] width 10 height 4
checkbox input "true"
click at [269, 137] on button "Apply Changes" at bounding box center [279, 138] width 28 height 8
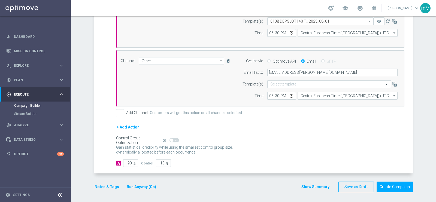
click at [107, 184] on button "Notes & Tags" at bounding box center [107, 187] width 26 height 7
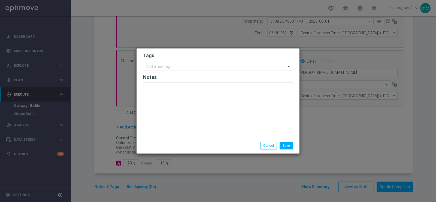
click at [176, 66] on input "text" at bounding box center [216, 67] width 140 height 5
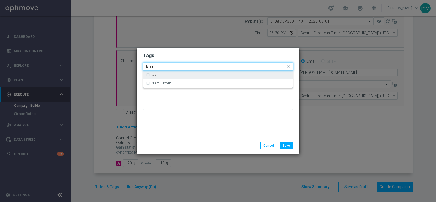
click at [173, 76] on div "talent" at bounding box center [221, 74] width 139 height 3
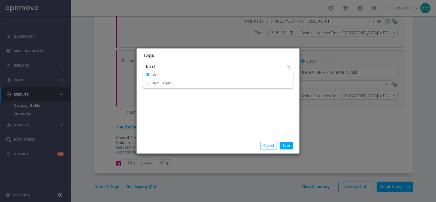
click at [170, 65] on input "talent" at bounding box center [216, 67] width 140 height 5
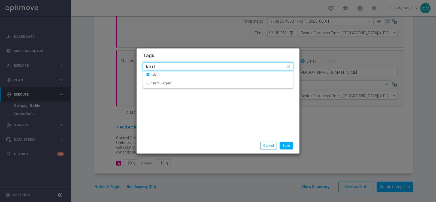
click at [170, 65] on input "talent" at bounding box center [216, 67] width 140 height 5
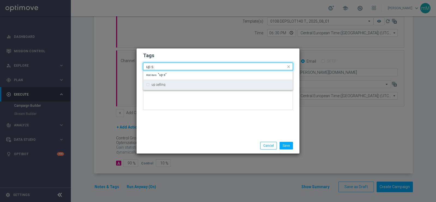
click at [164, 86] on div "up selling" at bounding box center [218, 84] width 144 height 9
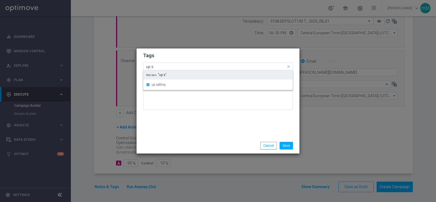
click at [163, 67] on input "up s" at bounding box center [216, 67] width 140 height 5
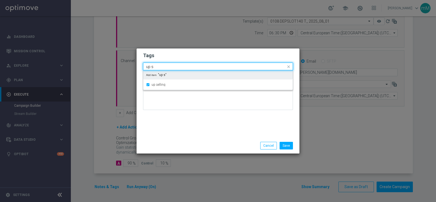
click at [163, 67] on input "up s" at bounding box center [216, 67] width 140 height 5
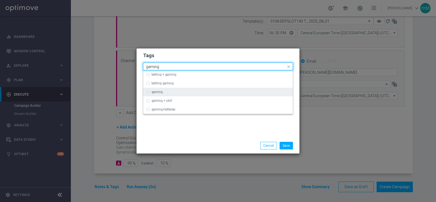
click at [159, 89] on div "gaming" at bounding box center [218, 92] width 144 height 9
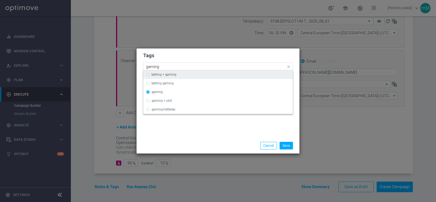
click at [165, 67] on input "gaming" at bounding box center [216, 67] width 140 height 5
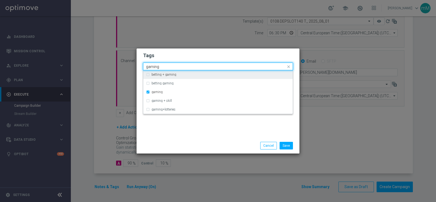
click at [165, 67] on input "gaming" at bounding box center [216, 67] width 140 height 5
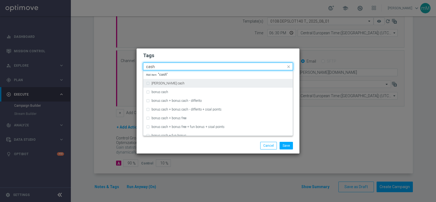
click at [161, 85] on div "[PERSON_NAME] cash" at bounding box center [218, 83] width 144 height 9
type input "cash"
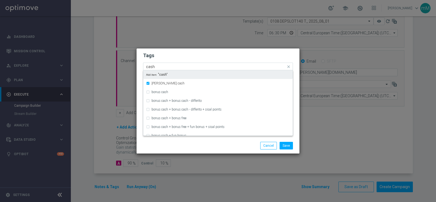
click at [172, 66] on input "cash" at bounding box center [216, 67] width 140 height 5
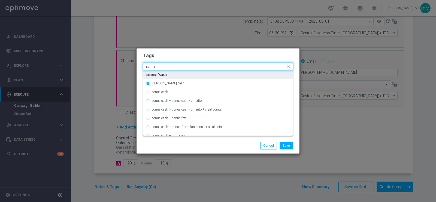
click at [172, 66] on input "cash" at bounding box center [216, 67] width 140 height 5
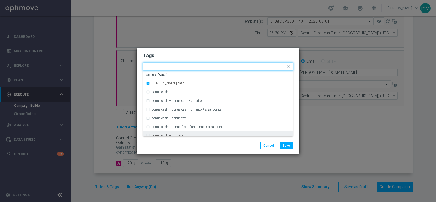
click at [178, 143] on div "Save Cancel" at bounding box center [218, 146] width 158 height 8
click at [250, 67] on input "text" at bounding box center [216, 67] width 140 height 5
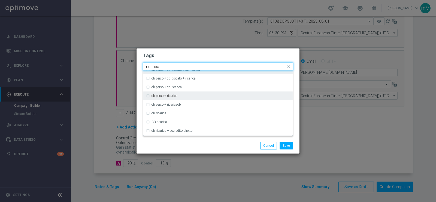
scroll to position [31, 0]
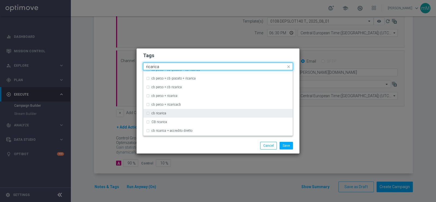
click at [191, 110] on div "cb ricarica" at bounding box center [218, 113] width 144 height 9
type input "ricarica"
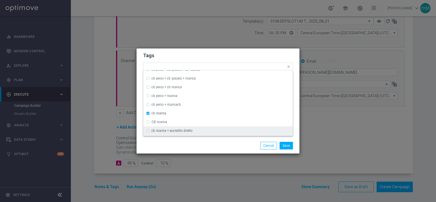
click at [191, 148] on div "Save Cancel" at bounding box center [218, 146] width 158 height 8
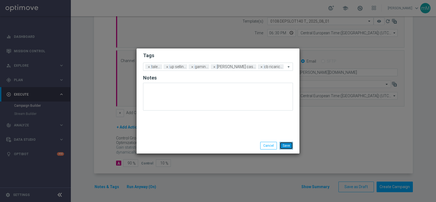
click at [285, 144] on button "Save" at bounding box center [286, 146] width 13 height 8
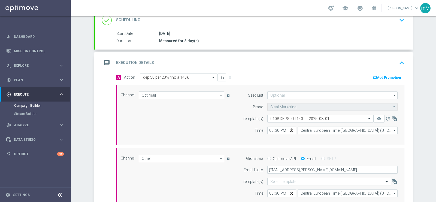
scroll to position [78, 0]
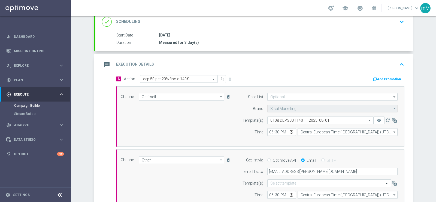
click at [391, 74] on div "message Execution Details keyboard_arrow_up" at bounding box center [254, 64] width 318 height 21
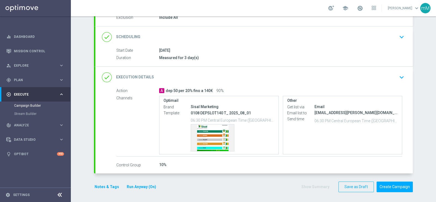
click at [365, 76] on div "done Execution Details keyboard_arrow_down" at bounding box center [254, 77] width 305 height 10
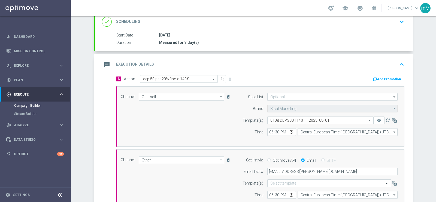
click at [386, 76] on button "Add Promotion" at bounding box center [388, 79] width 30 height 6
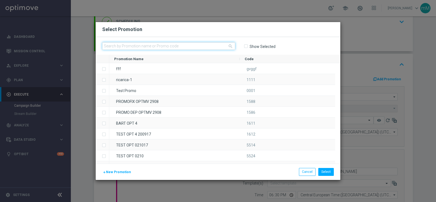
click at [174, 46] on input "text" at bounding box center [168, 46] width 133 height 8
paste input "332503"
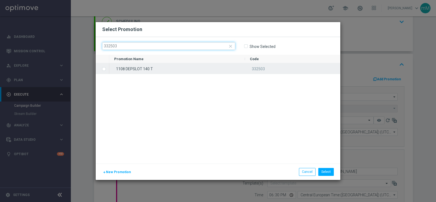
type input "332503"
click at [162, 72] on div "1108 DEPSLOT 140 T" at bounding box center [177, 68] width 136 height 11
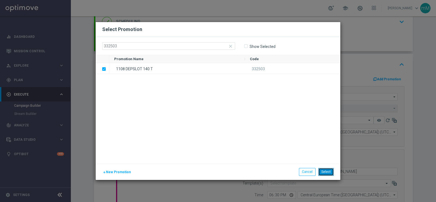
click at [327, 170] on button "Select" at bounding box center [327, 172] width 16 height 8
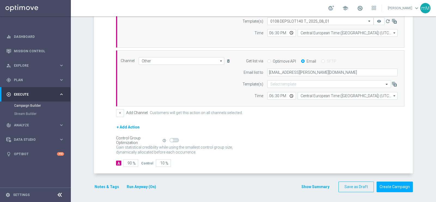
click at [310, 185] on button "Show Summary" at bounding box center [315, 187] width 29 height 6
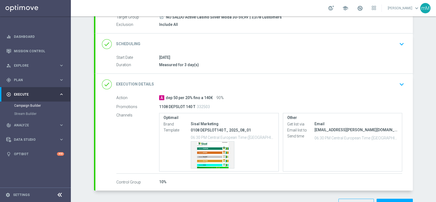
scroll to position [68, 0]
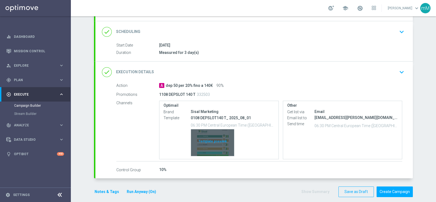
click at [206, 135] on div "Template preview" at bounding box center [212, 143] width 43 height 27
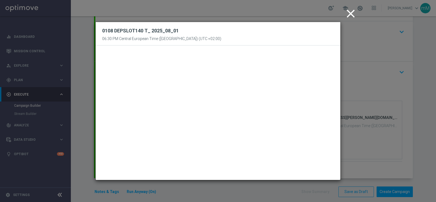
click at [349, 14] on icon "close" at bounding box center [351, 14] width 14 height 14
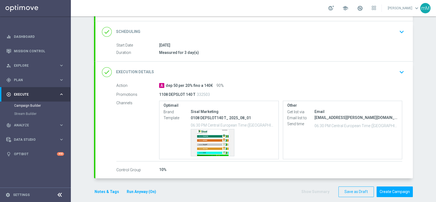
scroll to position [0, 0]
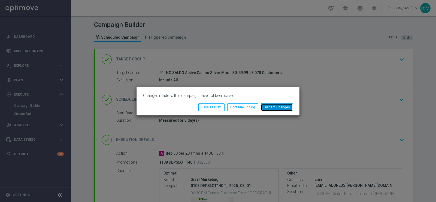
click at [266, 106] on button "Discard Changes" at bounding box center [277, 108] width 32 height 8
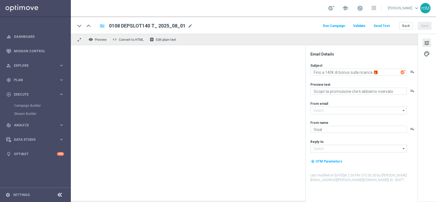
type input "[EMAIL_ADDRESS][DOMAIN_NAME]"
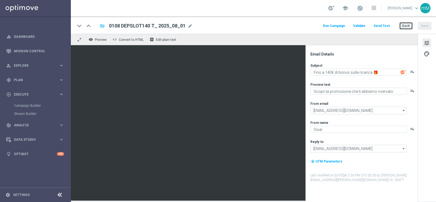
click at [409, 23] on button "Back" at bounding box center [407, 26] width 14 height 8
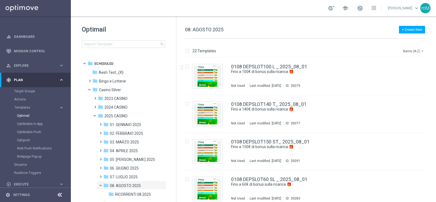
click at [408, 50] on button "Name (A-Z) arrow_drop_down" at bounding box center [414, 51] width 23 height 7
click at [406, 77] on span "Date Modified (Newest)" at bounding box center [404, 75] width 37 height 4
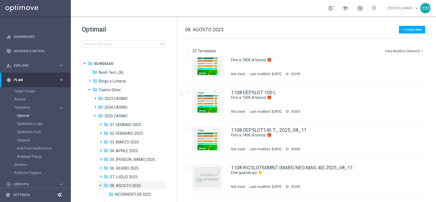
scroll to position [102, 0]
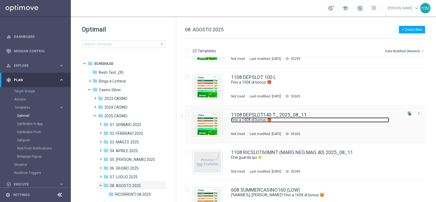
click at [275, 121] on link "Fino a 140€ di bonus 🎁​" at bounding box center [310, 120] width 158 height 5
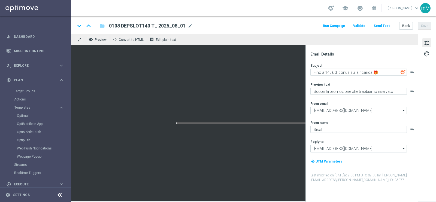
type textarea "Fino a 140€ di bonus 🎁​"
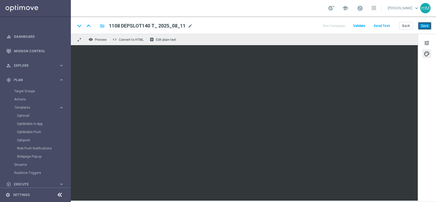
click at [423, 26] on button "Save" at bounding box center [424, 26] width 13 height 8
click at [338, 28] on button "Run Campaign" at bounding box center [334, 25] width 24 height 7
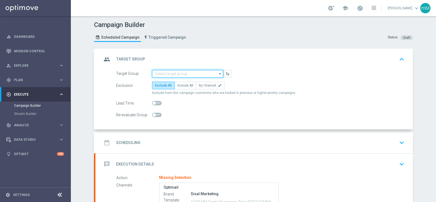
click at [179, 74] on input at bounding box center [187, 74] width 71 height 8
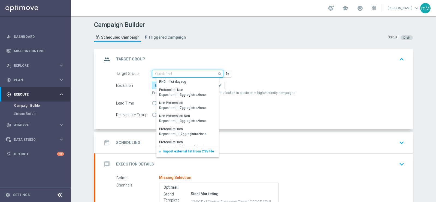
paste input "NO SALDO Active Casinò Silver Moda 30-59,99"
type input "NO SALDO Active Casinò Silver Moda 30-59,99"
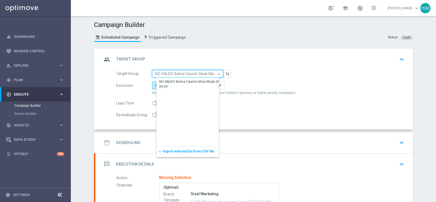
scroll to position [0, 15]
click at [184, 78] on div "NO SALDO Active Casinò Silver Moda 30-59,99 close Drag here to set row groups D…" at bounding box center [187, 74] width 71 height 8
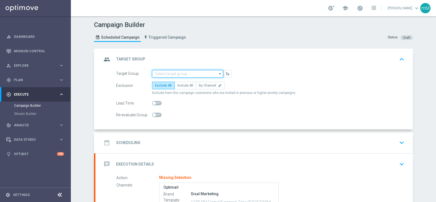
scroll to position [0, 0]
click at [184, 80] on form "Target Group arrow_drop_down Drag here to set row groups Drag here to set colum…" at bounding box center [260, 94] width 289 height 49
click at [183, 76] on input at bounding box center [187, 74] width 71 height 8
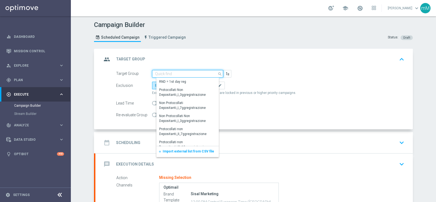
paste input "NO SALDO Active Casinò Silver Moda 30-59,99"
type input "NO SALDO Active Casinò Silver Moda 30-59,99"
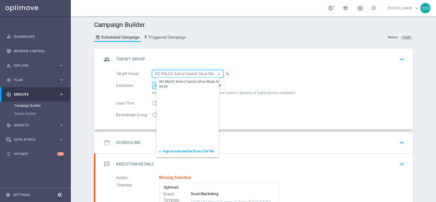
scroll to position [0, 15]
drag, startPoint x: 182, startPoint y: 75, endPoint x: 182, endPoint y: 79, distance: 4.4
click at [182, 77] on div "NO SALDO Active Casinò Silver Moda 30-59,99 close Drag here to set row groups D…" at bounding box center [187, 74] width 71 height 8
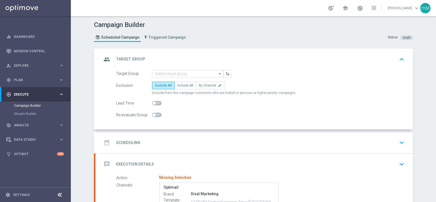
click at [182, 79] on form "Target Group arrow_drop_down Drag here to set row groups Drag here to set colum…" at bounding box center [260, 94] width 289 height 49
click at [184, 72] on input at bounding box center [187, 74] width 71 height 8
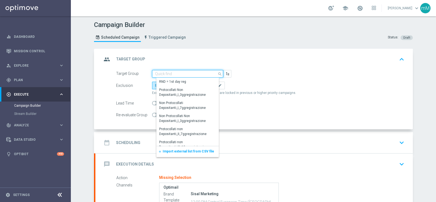
paste input "NO SALDO Active Casinò Silver Moda 30-59,99"
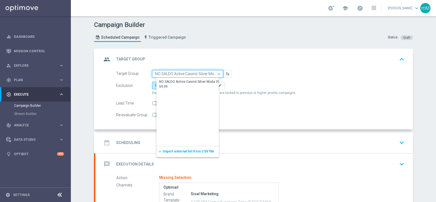
scroll to position [0, 15]
click at [183, 80] on div "NO SALDO Active Casinò Silver Moda 30-59,99" at bounding box center [192, 85] width 65 height 10
type input "NO SALDO Active Casinò Silver Moda 30-59,99"
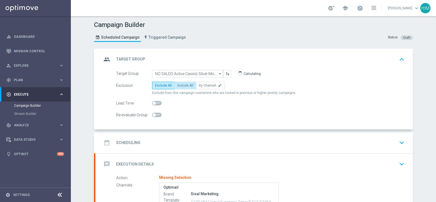
click at [183, 87] on label "Include All" at bounding box center [186, 86] width 22 height 8
click at [181, 87] on input "Include All" at bounding box center [180, 87] width 4 height 4
radio input "true"
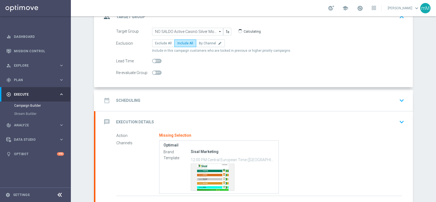
scroll to position [82, 0]
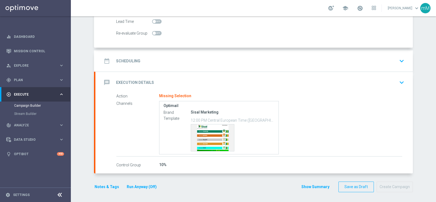
click at [194, 56] on div "date_range Scheduling keyboard_arrow_down" at bounding box center [254, 61] width 305 height 10
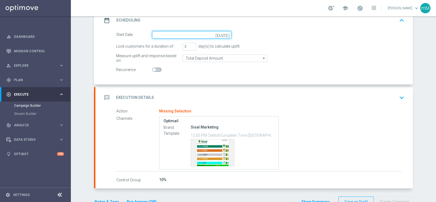
click at [185, 37] on input at bounding box center [191, 35] width 79 height 8
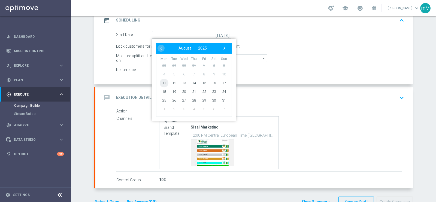
click at [163, 81] on span "11" at bounding box center [164, 83] width 9 height 9
type input "[DATE]"
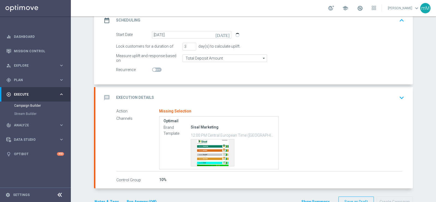
click at [184, 87] on div "message Execution Details keyboard_arrow_down" at bounding box center [254, 97] width 318 height 21
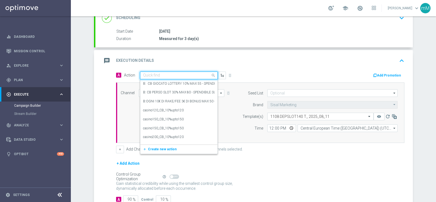
click at [182, 76] on input "text" at bounding box center [173, 75] width 61 height 5
paste input "dep 50 per 20% fino a 140€"
type input "dep 50 per 20% fino a 140€"
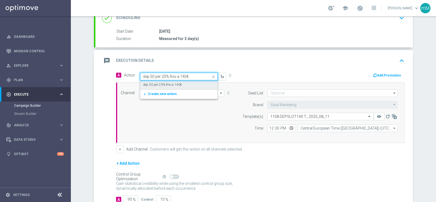
drag, startPoint x: 182, startPoint y: 76, endPoint x: 185, endPoint y: 84, distance: 8.7
click at [185, 80] on ng-select "Quick find dep 50 per 20% fino a 140€ dep 50 per 20% fino a 140€ edit add_new C…" at bounding box center [179, 77] width 78 height 8
click at [185, 84] on div "dep 50 per 20% fino a 140€ edit" at bounding box center [179, 84] width 72 height 9
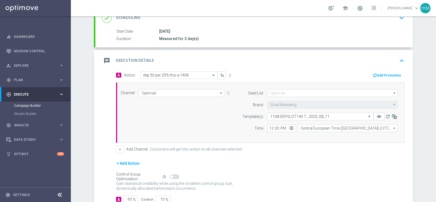
click at [185, 84] on div "Channel Optimail Optimail arrow_drop_down Drag here to set row groups Drag here…" at bounding box center [260, 113] width 289 height 61
click at [272, 126] on input "12:00" at bounding box center [282, 129] width 29 height 8
click at [268, 127] on input "12:00" at bounding box center [282, 129] width 29 height 8
click at [271, 130] on input "12:00" at bounding box center [282, 129] width 29 height 8
click at [268, 126] on input "12:00" at bounding box center [282, 129] width 29 height 8
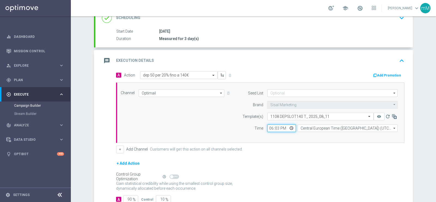
type input "18:30"
click at [116, 148] on button "+" at bounding box center [120, 150] width 8 height 8
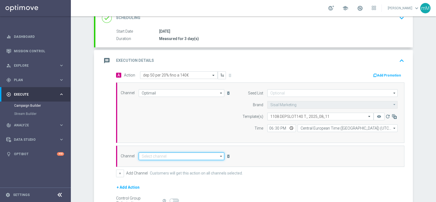
click at [161, 158] on input at bounding box center [182, 157] width 86 height 8
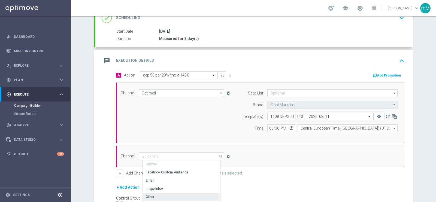
click at [153, 195] on div "Other" at bounding box center [183, 197] width 81 height 8
type input "Other"
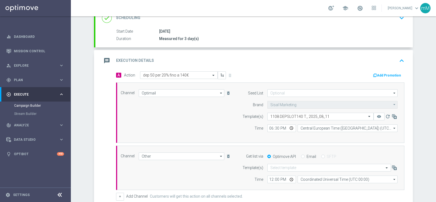
click at [301, 156] on input "Email" at bounding box center [303, 157] width 4 height 4
radio input "true"
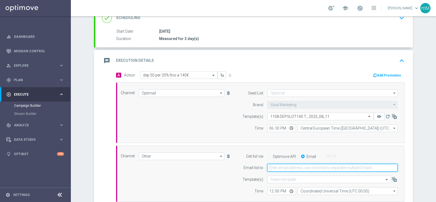
click at [293, 169] on input "email" at bounding box center [333, 168] width 130 height 8
type input "[EMAIL_ADDRESS][PERSON_NAME][DOMAIN_NAME]"
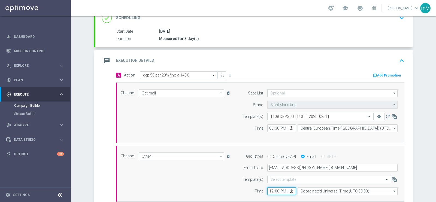
click at [271, 193] on input "12:00" at bounding box center [282, 192] width 29 height 8
type input "18:30"
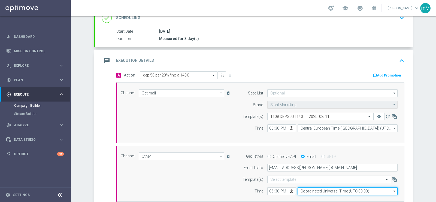
click at [300, 189] on input "Coordinated Universal Time (UTC 00:00)" at bounding box center [348, 192] width 100 height 8
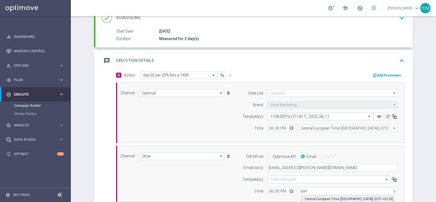
click at [309, 197] on div "Central European Time ([GEOGRAPHIC_DATA]) (UTC +02:00)" at bounding box center [349, 199] width 89 height 5
type input "Central European Time ([GEOGRAPHIC_DATA]) (UTC +02:00)"
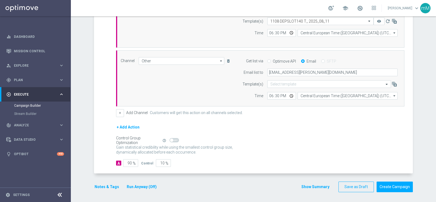
click at [143, 184] on button "Run Anyway (Off)" at bounding box center [141, 187] width 31 height 7
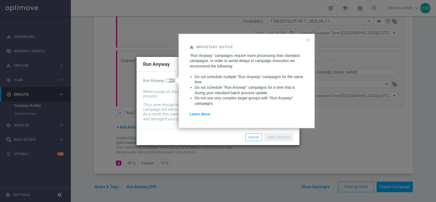
click at [168, 80] on span at bounding box center [167, 80] width 3 height 3
click at [168, 80] on input "checkbox" at bounding box center [171, 81] width 10 height 4
checkbox input "true"
click at [271, 137] on button "Apply Changes" at bounding box center [279, 138] width 28 height 8
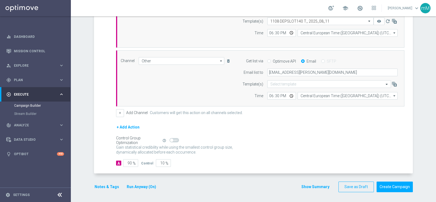
click at [109, 185] on button "Notes & Tags" at bounding box center [107, 187] width 26 height 7
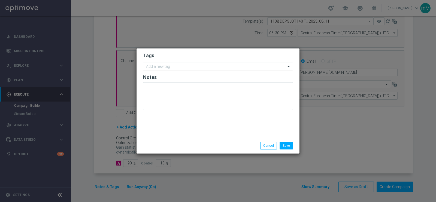
click at [192, 66] on input "text" at bounding box center [216, 67] width 140 height 5
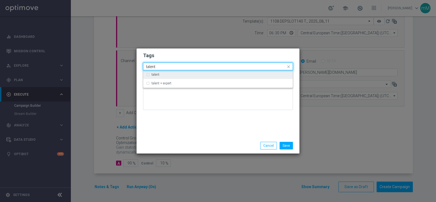
click at [185, 75] on div "talent" at bounding box center [221, 74] width 139 height 3
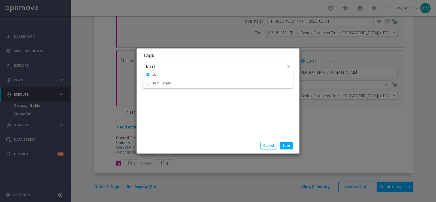
click at [182, 68] on input "talent" at bounding box center [216, 67] width 140 height 5
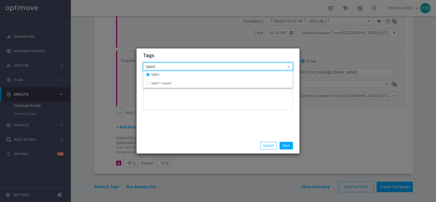
click at [182, 68] on input "talent" at bounding box center [216, 67] width 140 height 5
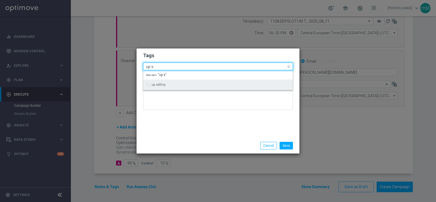
click at [175, 85] on div "up selling" at bounding box center [221, 84] width 139 height 3
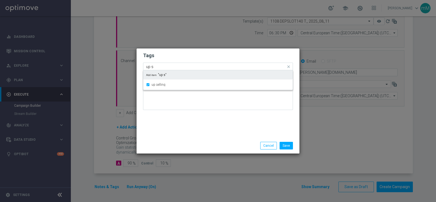
click at [172, 67] on input "up s" at bounding box center [216, 67] width 140 height 5
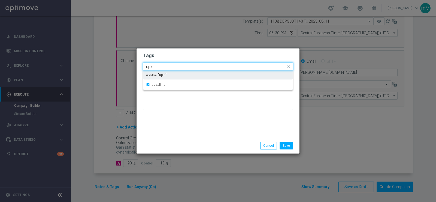
click at [172, 67] on input "up s" at bounding box center [216, 67] width 140 height 5
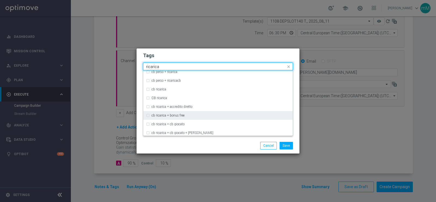
scroll to position [56, 0]
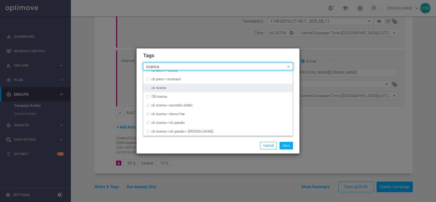
click at [166, 88] on div "cb ricarica" at bounding box center [221, 87] width 139 height 3
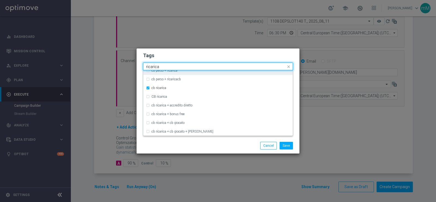
click at [172, 66] on input "ricarica" at bounding box center [216, 67] width 140 height 5
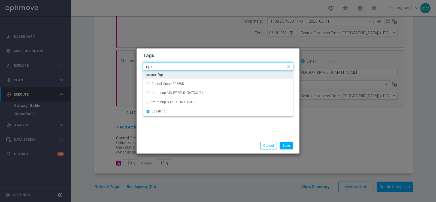
scroll to position [0, 0]
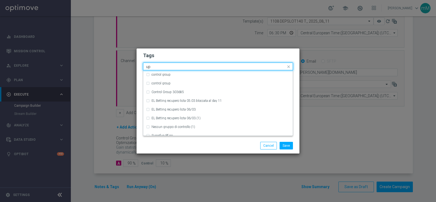
type input "u"
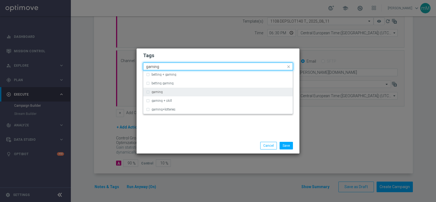
click at [165, 93] on div "gaming" at bounding box center [221, 92] width 139 height 3
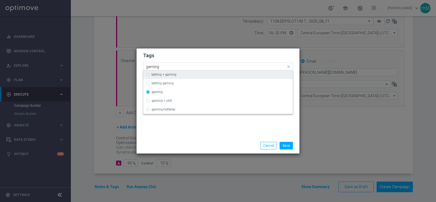
click at [163, 67] on input "gaming" at bounding box center [216, 67] width 140 height 5
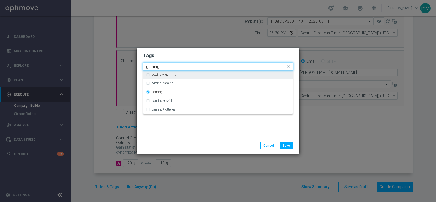
click at [163, 67] on input "gaming" at bounding box center [216, 67] width 140 height 5
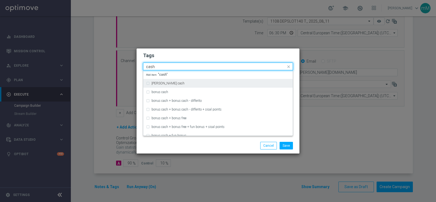
click at [167, 83] on label "[PERSON_NAME] cash" at bounding box center [168, 83] width 33 height 3
type input "cash"
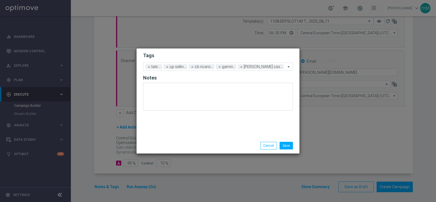
click at [190, 137] on div "Tags Add a new tag × talent × up selling × cb ricarica × gaming × bonsu cash No…" at bounding box center [218, 93] width 163 height 89
click at [285, 144] on button "Save" at bounding box center [286, 146] width 13 height 8
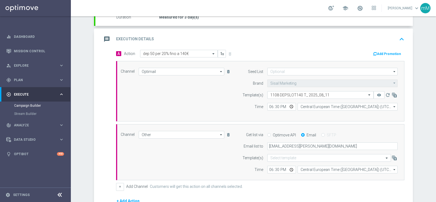
scroll to position [95, 0]
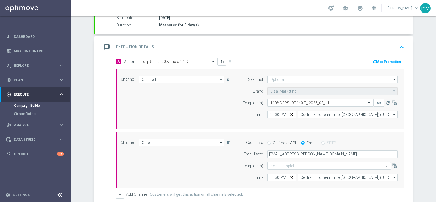
click at [382, 60] on button "Add Promotion" at bounding box center [388, 62] width 30 height 6
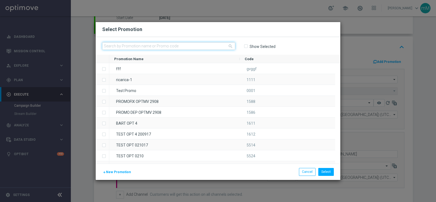
click at [188, 46] on input "text" at bounding box center [168, 46] width 133 height 8
paste input "332503"
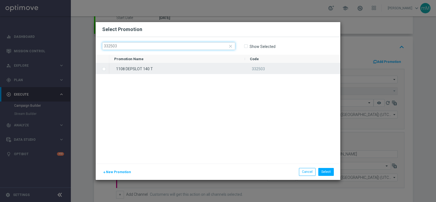
type input "332503"
click at [180, 68] on div "1108 DEPSLOT 140 T" at bounding box center [177, 68] width 136 height 11
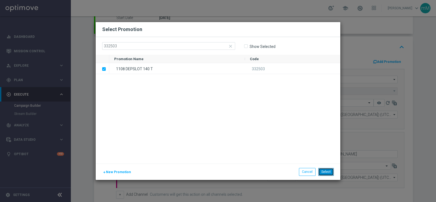
click at [328, 172] on button "Select" at bounding box center [327, 172] width 16 height 8
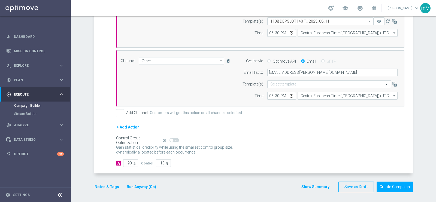
click at [309, 185] on button "Show Summary" at bounding box center [315, 187] width 29 height 6
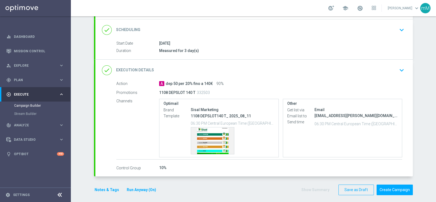
scroll to position [73, 0]
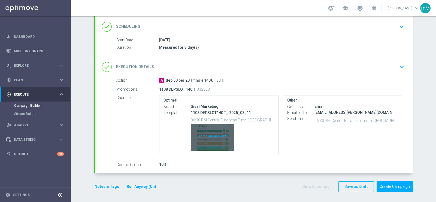
click at [209, 128] on div "Template preview" at bounding box center [212, 137] width 43 height 27
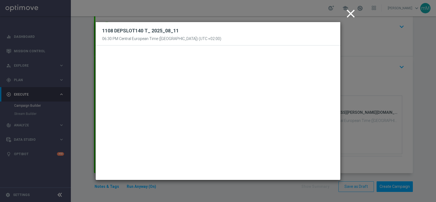
click at [352, 14] on icon "close" at bounding box center [351, 14] width 14 height 14
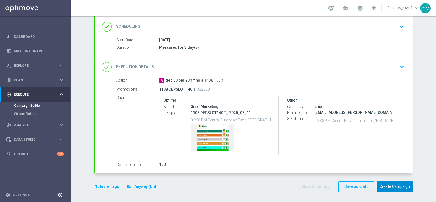
click at [387, 183] on button "Create Campaign" at bounding box center [395, 187] width 36 height 11
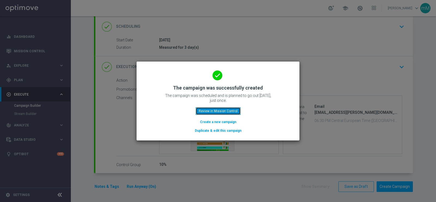
click at [221, 109] on button "Review in Mission Control" at bounding box center [218, 111] width 45 height 8
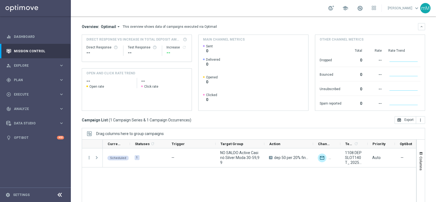
scroll to position [55, 0]
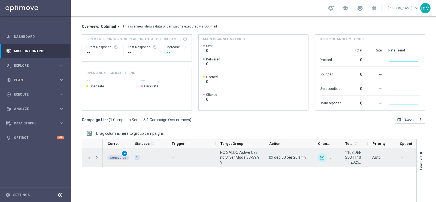
click at [123, 151] on div "play_arrow" at bounding box center [125, 154] width 6 height 6
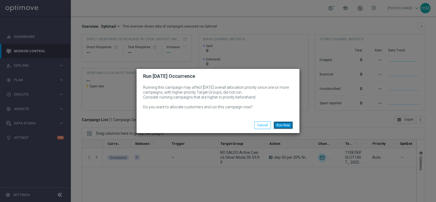
click at [290, 126] on button "Run Now" at bounding box center [283, 126] width 19 height 8
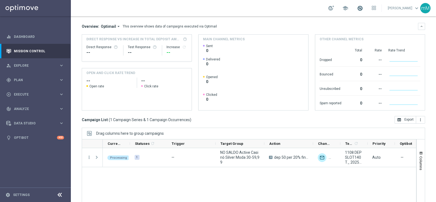
click at [357, 9] on span at bounding box center [360, 8] width 6 height 6
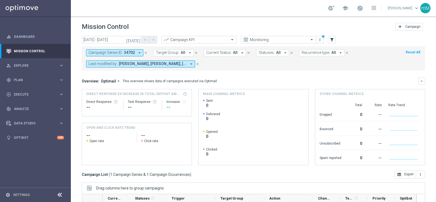
scroll to position [0, 0]
